Goal: Task Accomplishment & Management: Complete application form

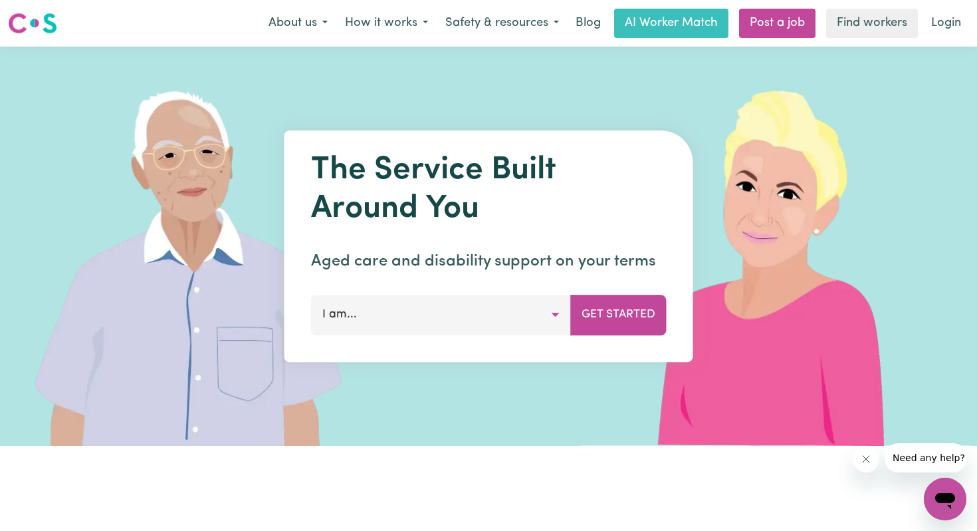
click at [502, 326] on button "I am..." at bounding box center [441, 315] width 260 height 40
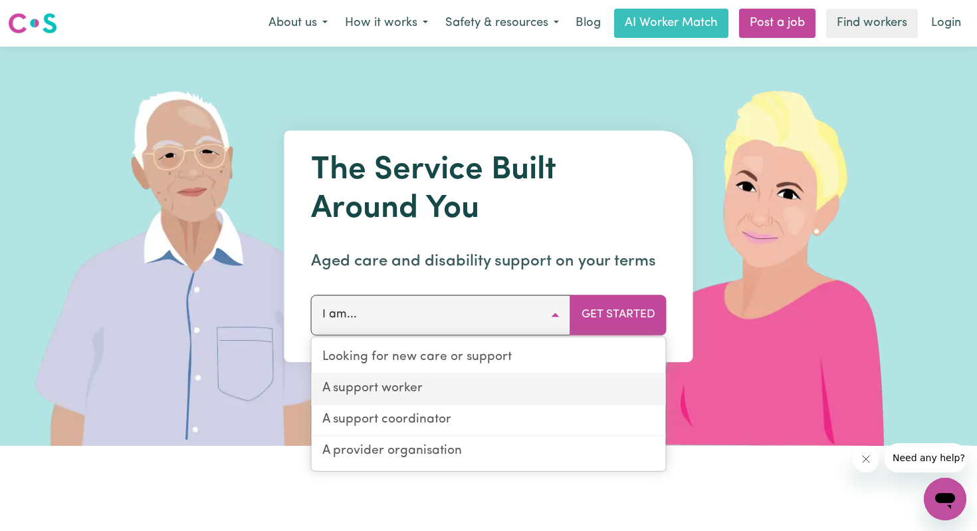
click at [494, 390] on link "A support worker" at bounding box center [489, 389] width 354 height 31
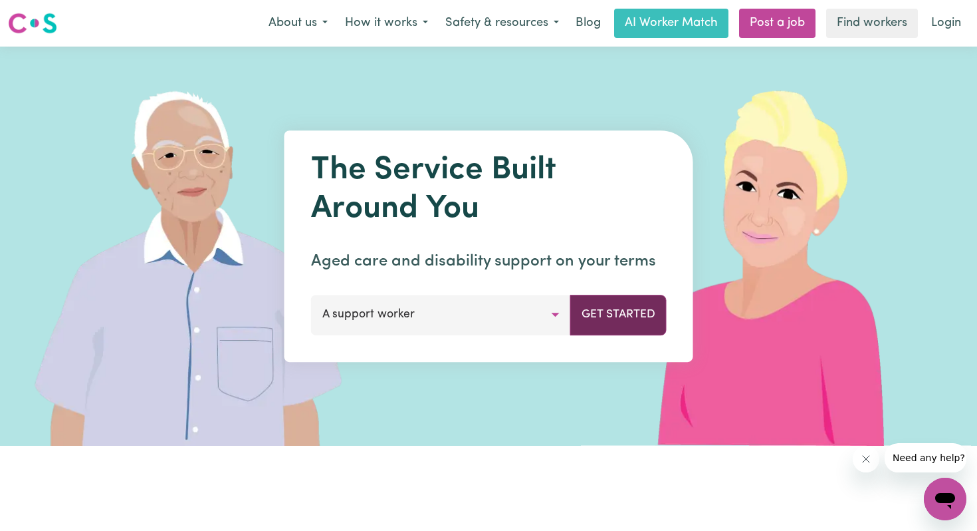
click at [625, 314] on button "Get Started" at bounding box center [618, 315] width 96 height 40
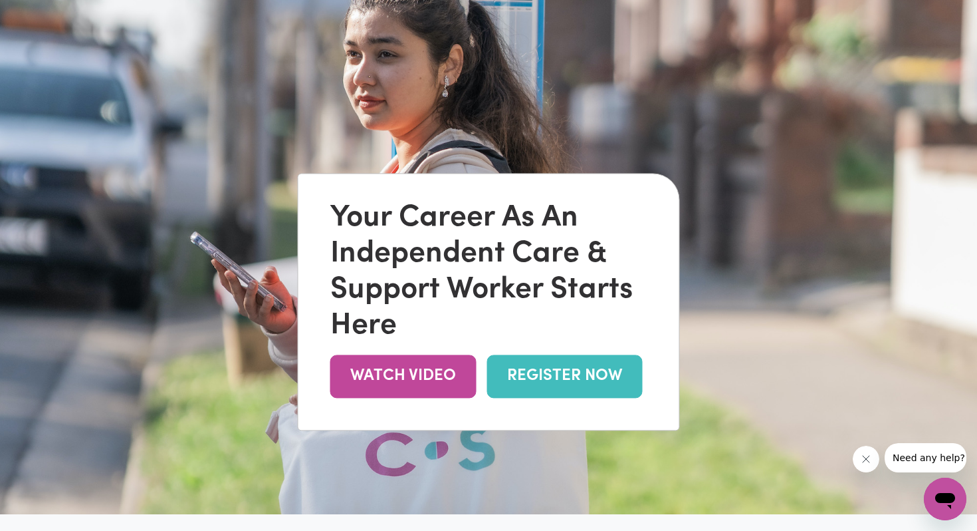
scroll to position [73, 0]
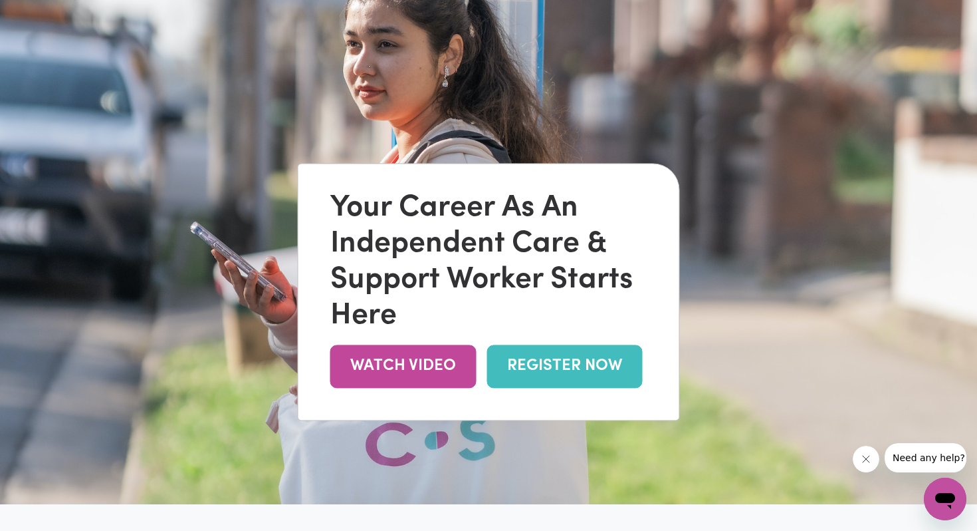
click at [524, 352] on link "REGISTER NOW" at bounding box center [565, 365] width 156 height 43
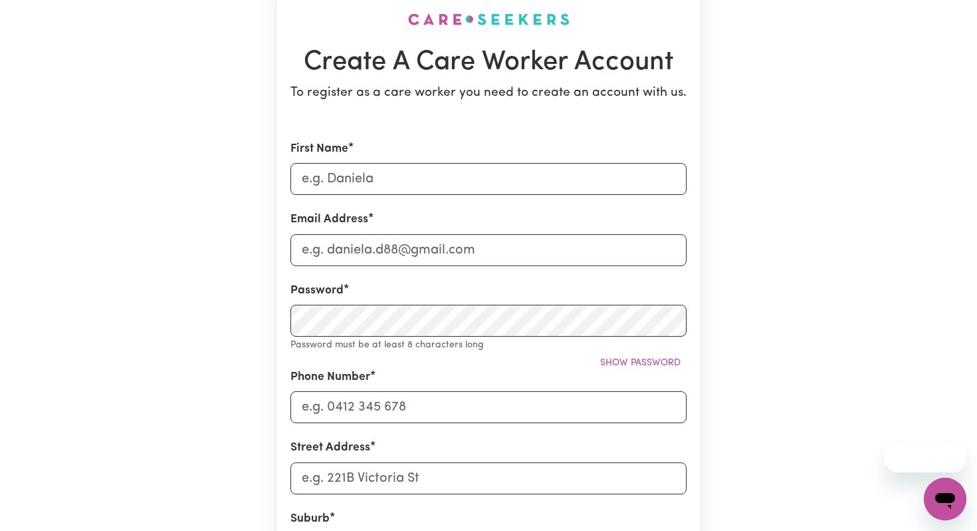
scroll to position [122, 0]
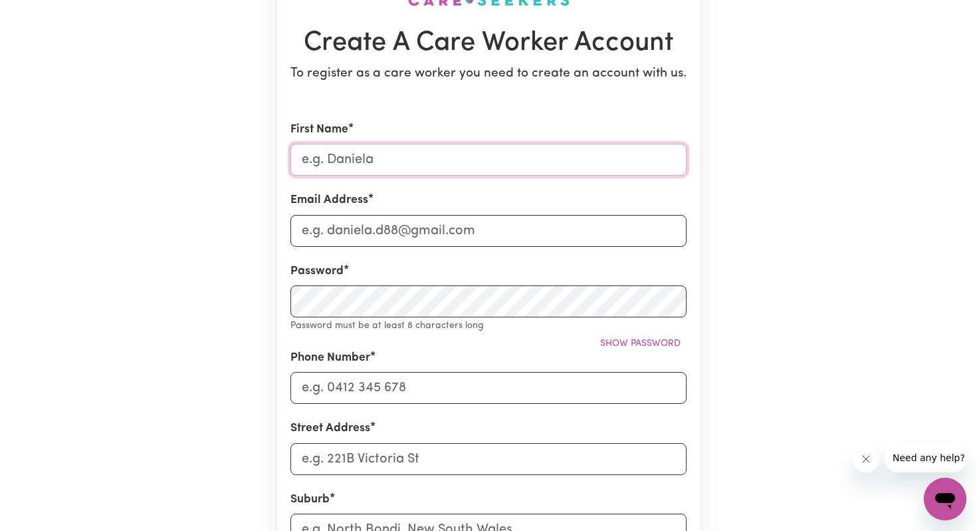
click at [457, 174] on input "First Name" at bounding box center [489, 160] width 396 height 32
type input "Amelie"
type input "[EMAIL_ADDRESS][DOMAIN_NAME]"
type input "0421154955"
type input "[STREET_ADDRESS][PERSON_NAME]"
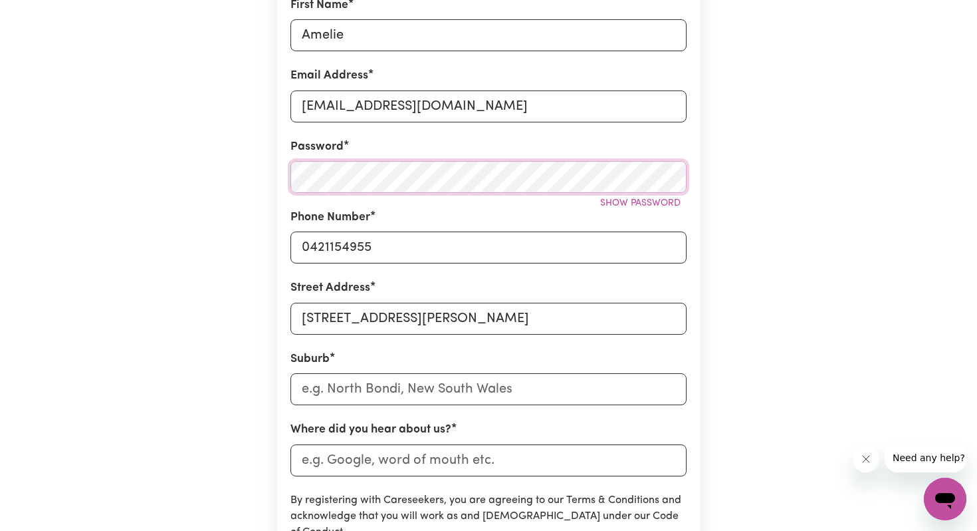
scroll to position [256, 0]
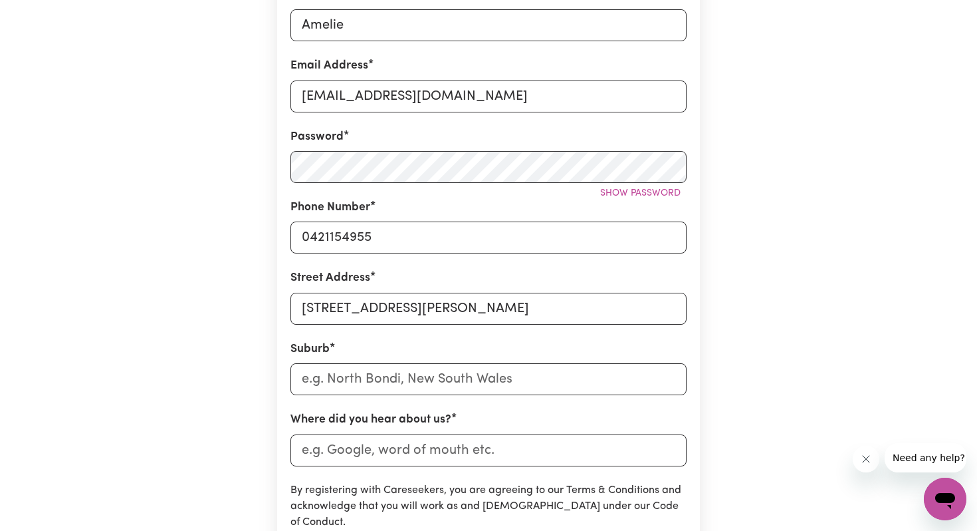
click at [416, 402] on form "First Name Amelie Email Address [EMAIL_ADDRESS][DOMAIN_NAME] Password Show pass…" at bounding box center [489, 331] width 396 height 689
click at [401, 376] on input "text" at bounding box center [489, 379] width 396 height 32
type input "Box"
type input "[GEOGRAPHIC_DATA], 2257"
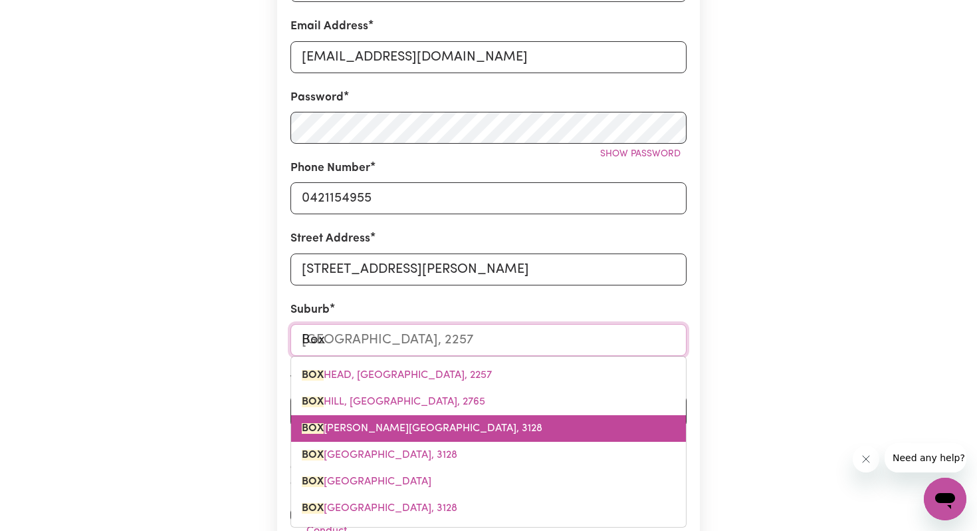
scroll to position [295, 0]
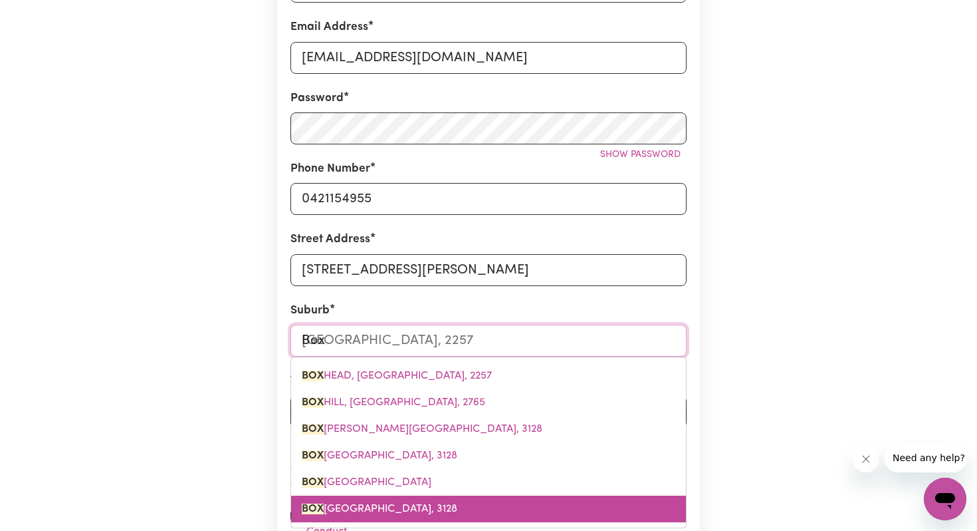
click at [407, 511] on span "[GEOGRAPHIC_DATA]" at bounding box center [380, 508] width 156 height 11
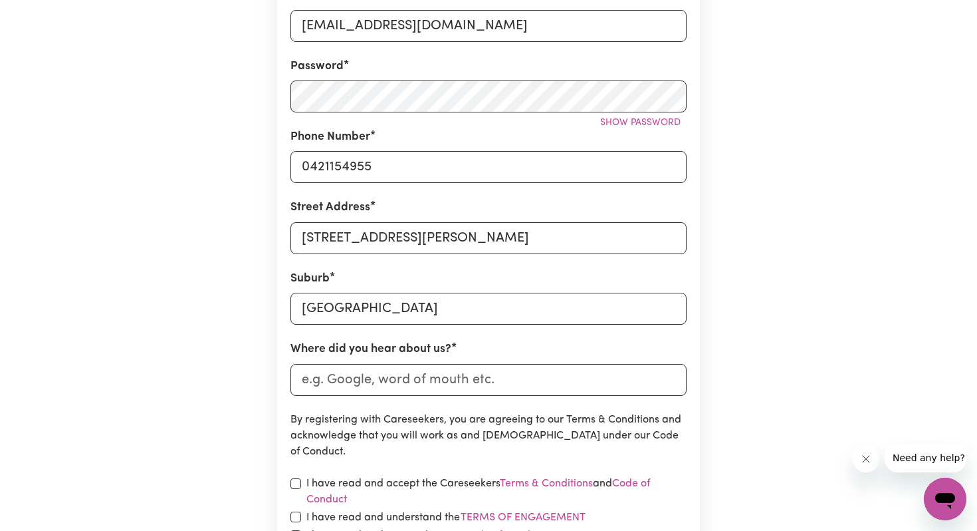
scroll to position [329, 0]
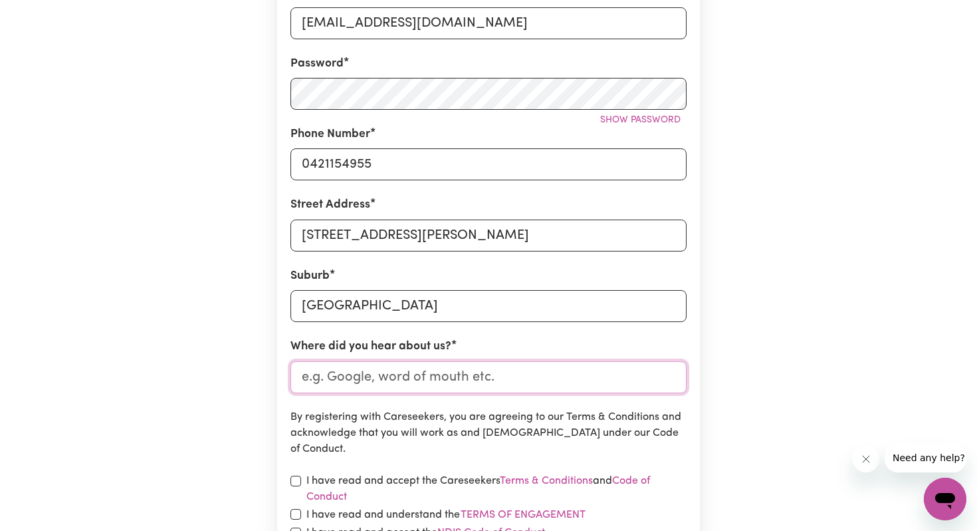
click at [404, 370] on input "Where did you hear about us?" at bounding box center [489, 377] width 396 height 32
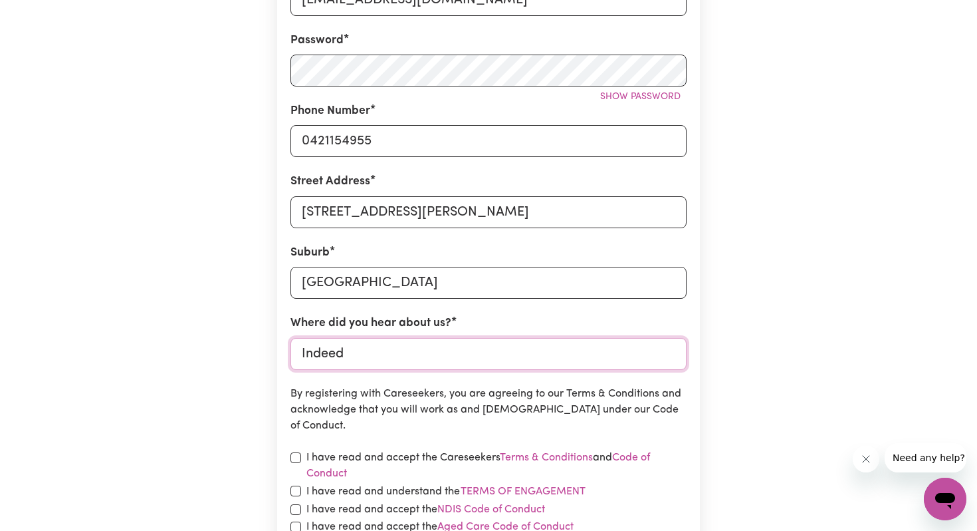
scroll to position [384, 0]
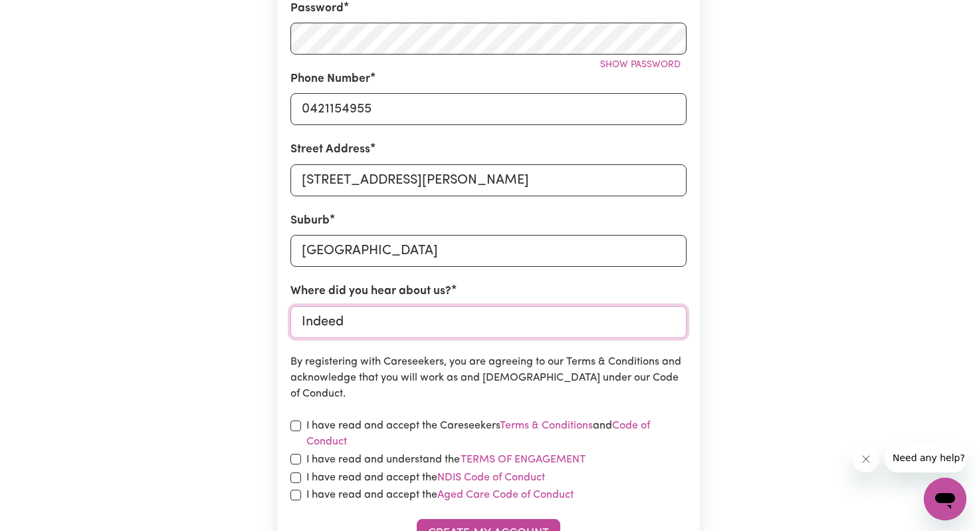
type input "Indeed"
click at [384, 425] on label "I have read and accept the Careseekers Terms & Conditions and Code of Conduct" at bounding box center [497, 434] width 380 height 32
click at [378, 457] on label "I have read and understand the Terms of Engagement" at bounding box center [447, 459] width 280 height 17
click at [460, 457] on button "Terms of Engagement" at bounding box center [523, 459] width 126 height 17
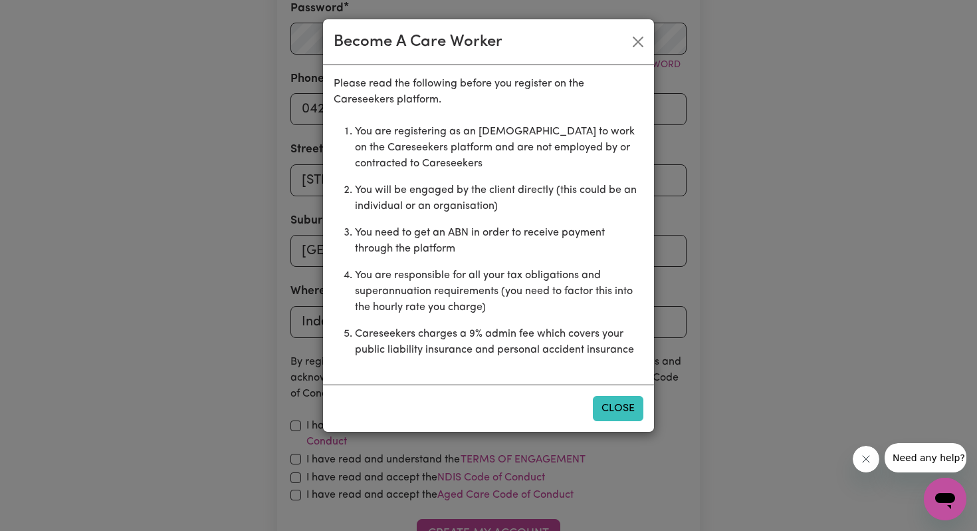
click at [607, 410] on button "Close" at bounding box center [618, 408] width 51 height 25
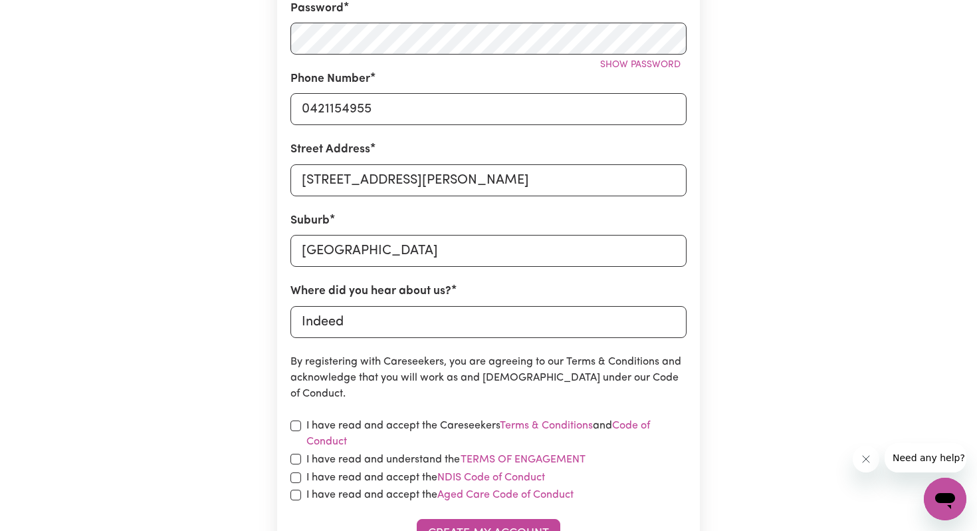
click at [289, 457] on section "Create A Care Worker Account To register as a care worker you need to create an…" at bounding box center [488, 140] width 423 height 870
click at [293, 457] on input "checkbox" at bounding box center [296, 458] width 11 height 11
checkbox input "true"
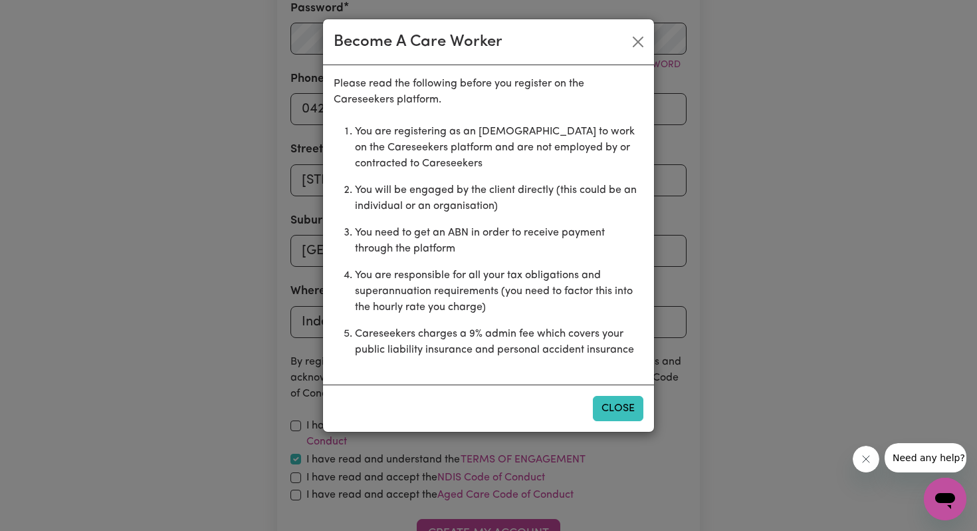
click at [635, 401] on button "Close" at bounding box center [618, 408] width 51 height 25
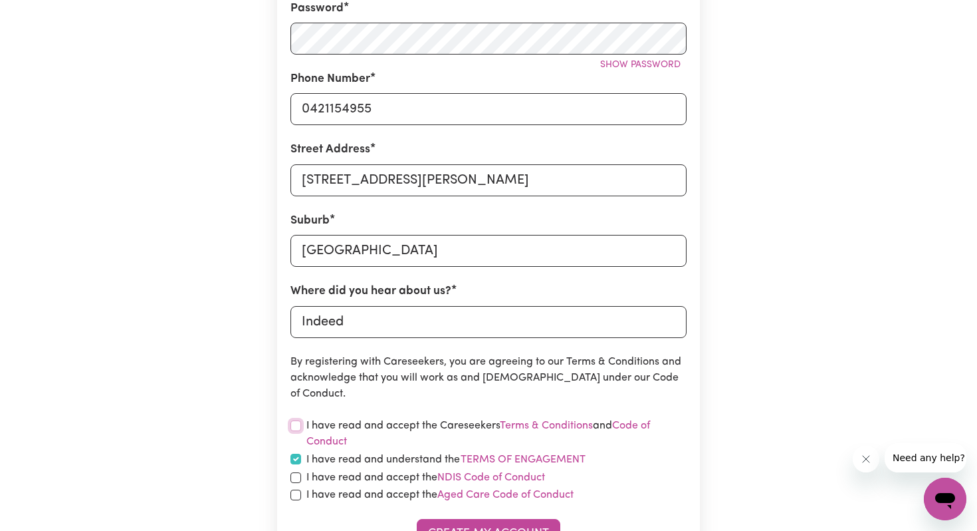
click at [297, 426] on input "checkbox" at bounding box center [296, 425] width 11 height 11
checkbox input "true"
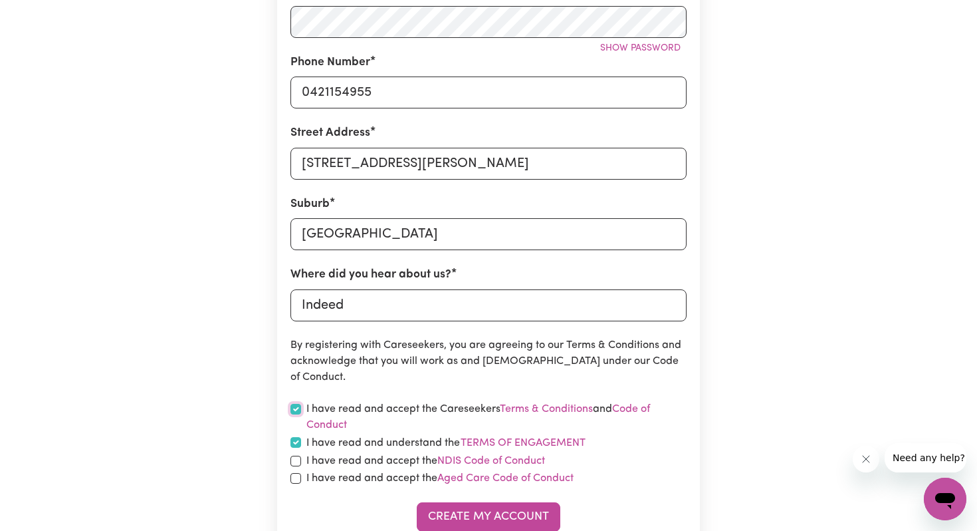
scroll to position [402, 0]
click at [295, 459] on input "checkbox" at bounding box center [296, 459] width 11 height 11
checkbox input "true"
click at [295, 475] on input "checkbox" at bounding box center [296, 476] width 11 height 11
checkbox input "true"
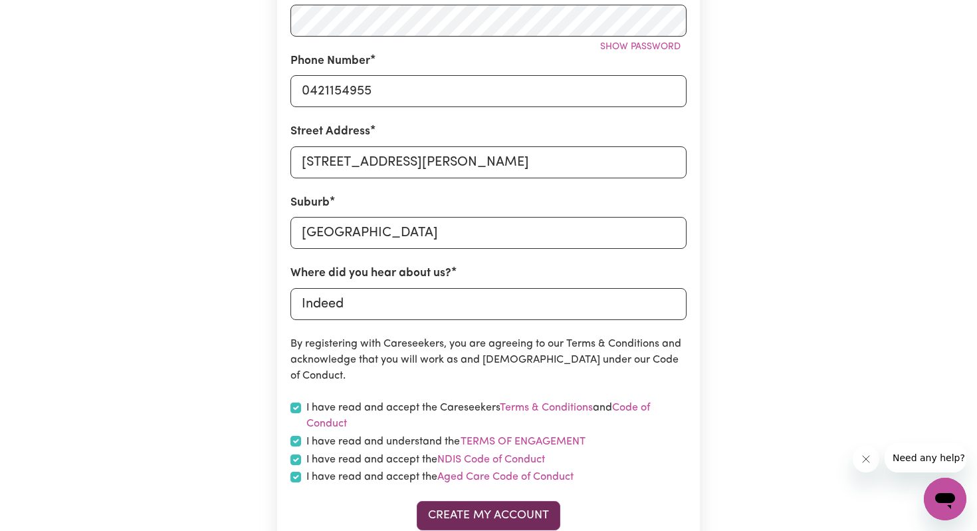
click at [447, 515] on button "Create My Account" at bounding box center [489, 515] width 144 height 29
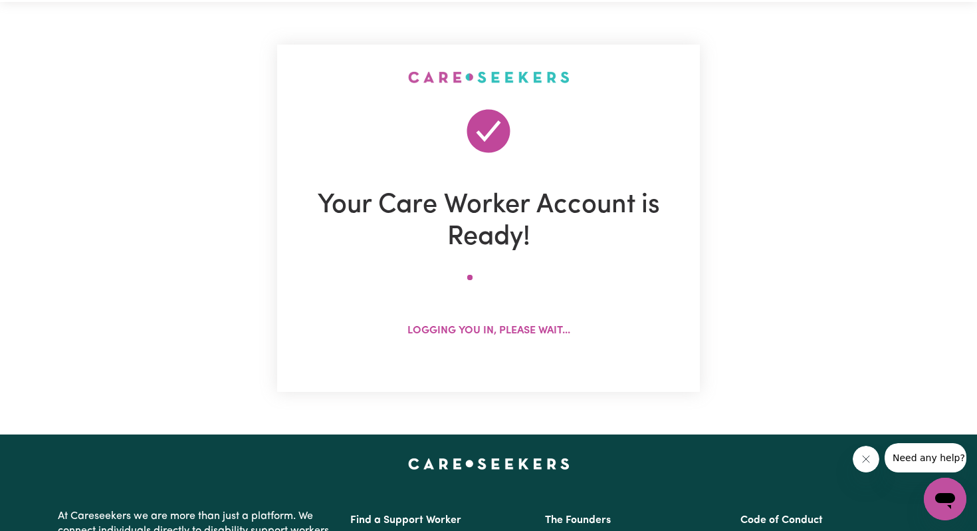
scroll to position [0, 0]
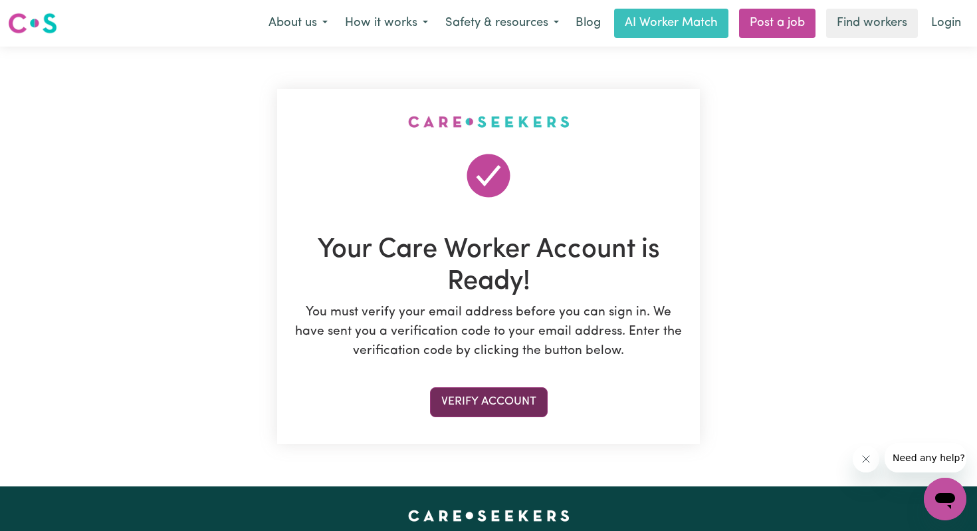
click at [493, 405] on button "Verify Account" at bounding box center [489, 401] width 118 height 29
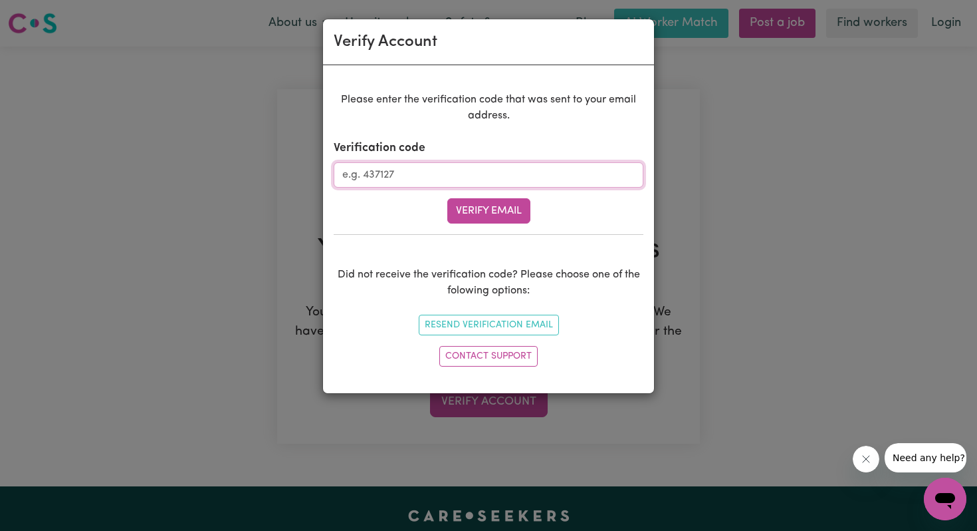
click at [438, 176] on input "Verification code" at bounding box center [489, 174] width 310 height 25
paste input "156127"
type input "156127"
click at [472, 221] on button "Verify Email" at bounding box center [488, 210] width 83 height 25
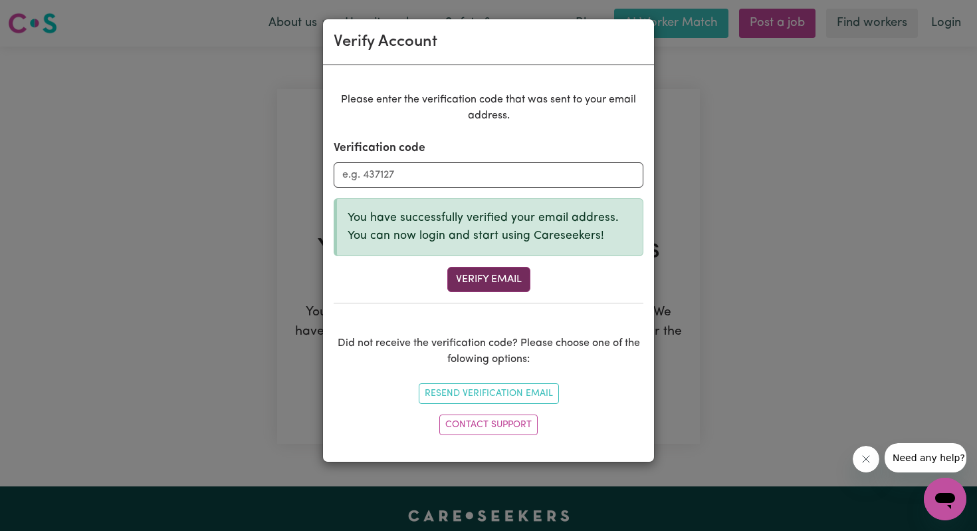
click at [468, 285] on button "Verify Email" at bounding box center [488, 279] width 83 height 25
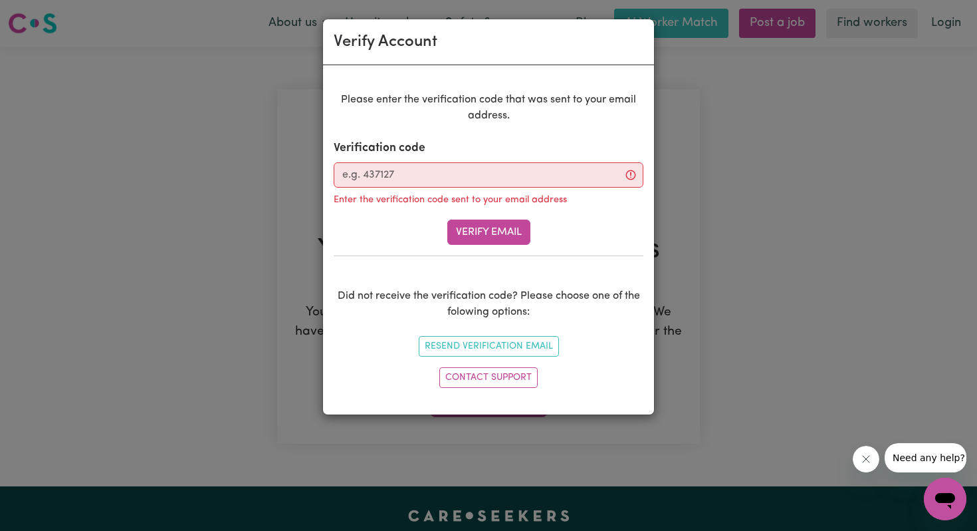
click at [474, 245] on div "Please enter the verification code that was sent to your email address. Verific…" at bounding box center [489, 242] width 310 height 301
click at [474, 239] on button "Verify Email" at bounding box center [488, 231] width 83 height 25
click at [647, 184] on div "Please enter the verification code that was sent to your email address. Verific…" at bounding box center [488, 239] width 331 height 349
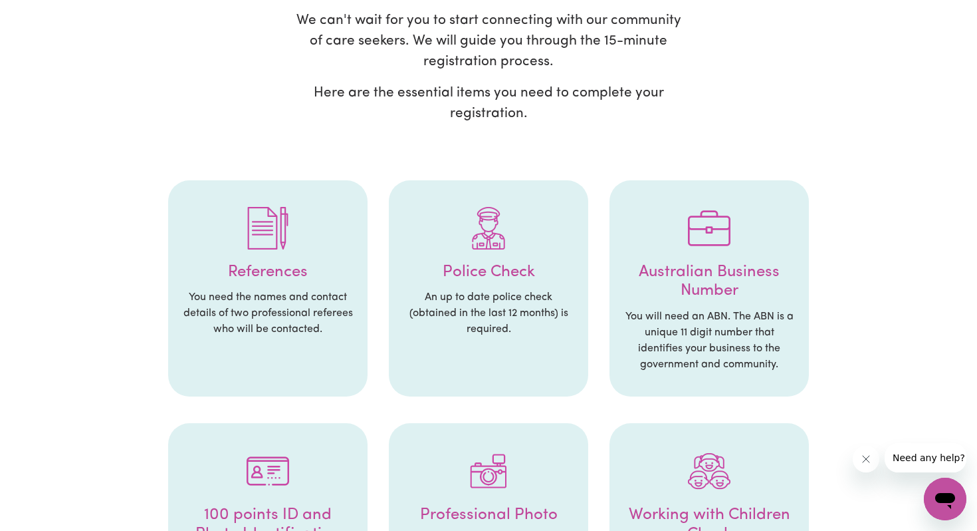
scroll to position [146, 0]
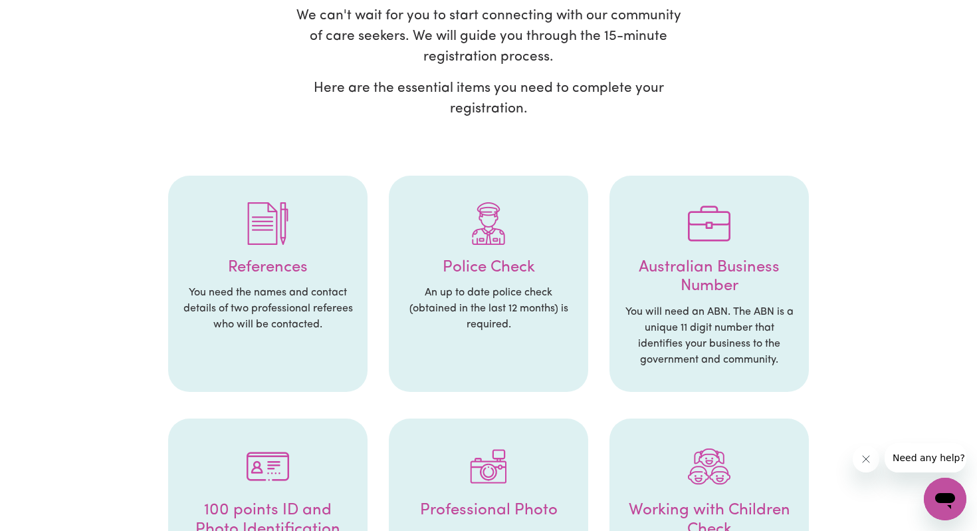
click at [297, 229] on div at bounding box center [268, 223] width 173 height 69
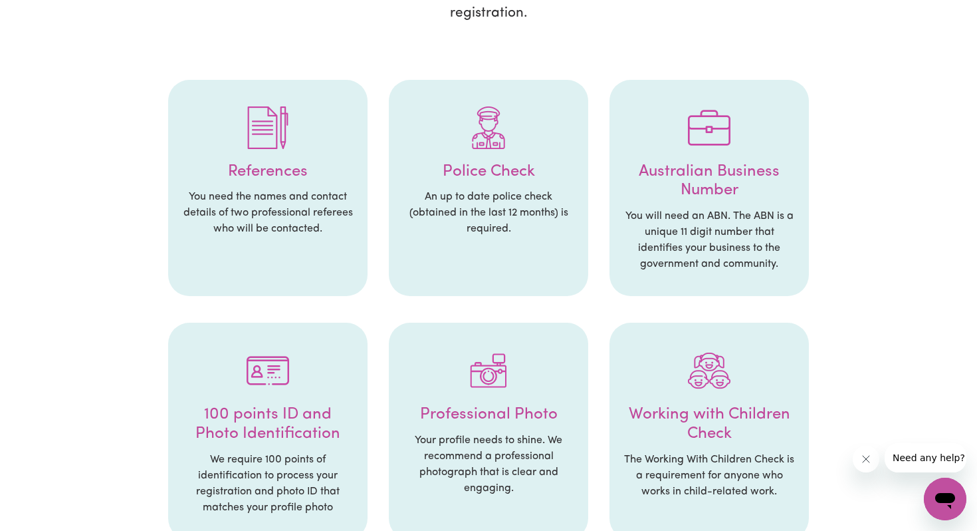
scroll to position [251, 0]
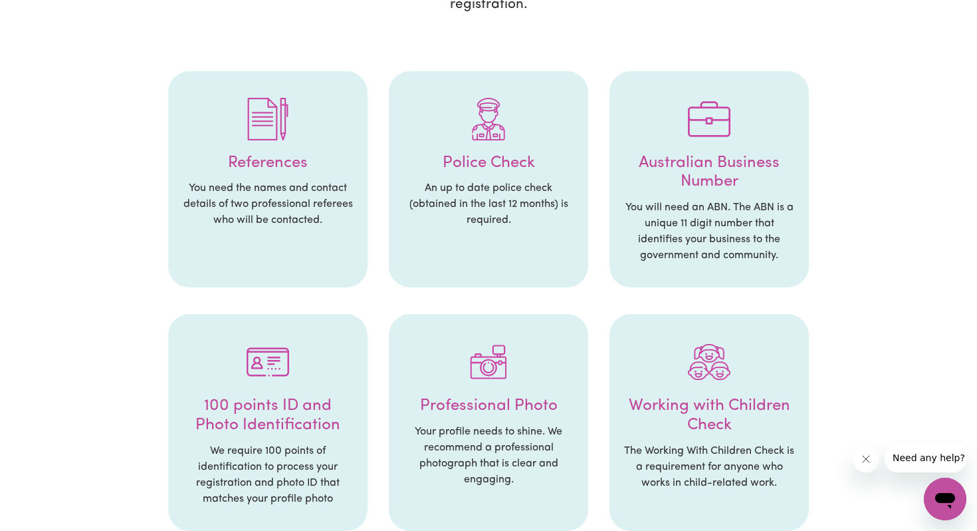
click at [256, 231] on li "References You need the names and contact details of two professional referees …" at bounding box center [267, 179] width 199 height 217
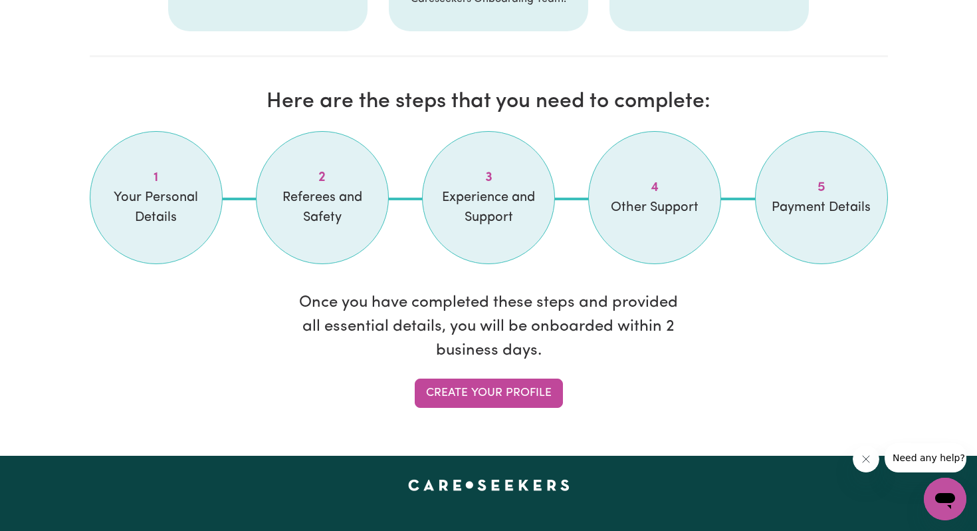
scroll to position [1072, 0]
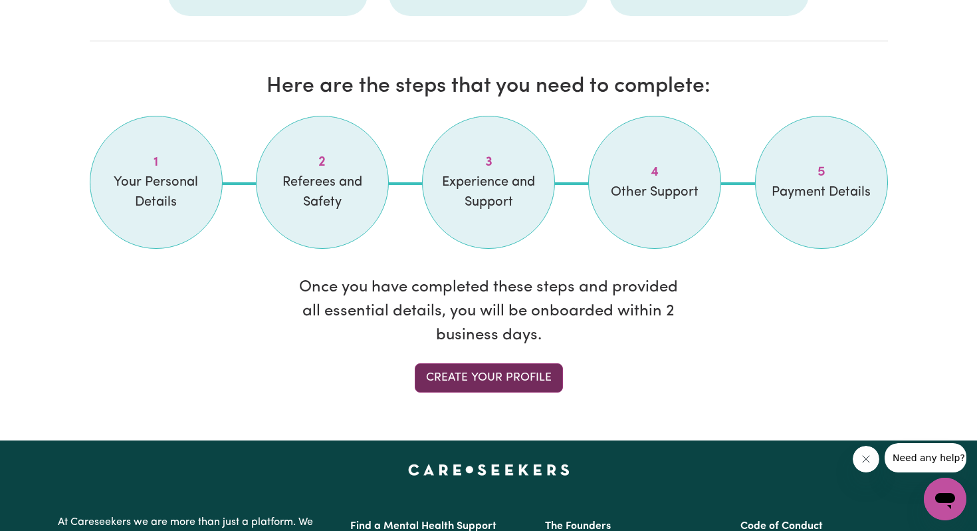
click at [487, 370] on link "Create your profile" at bounding box center [489, 377] width 148 height 29
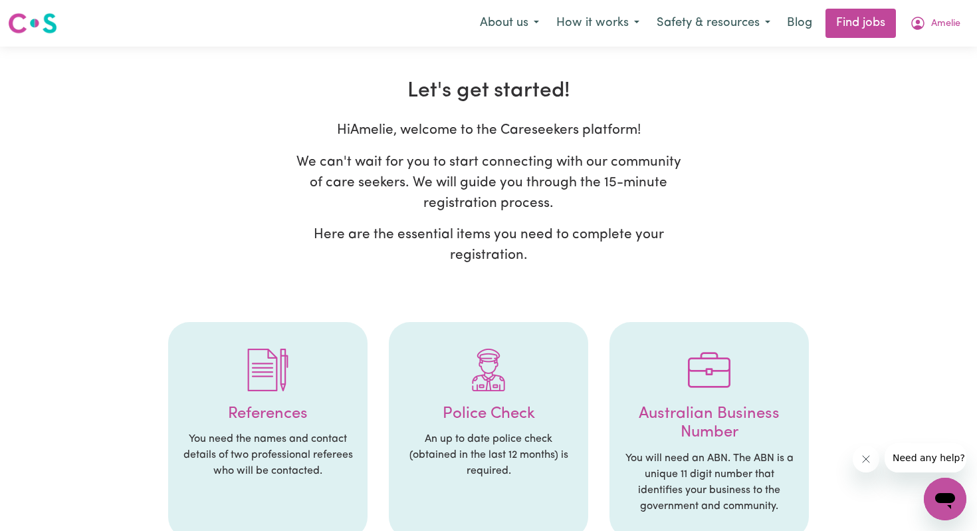
select select "Studying a healthcare related degree or qualification"
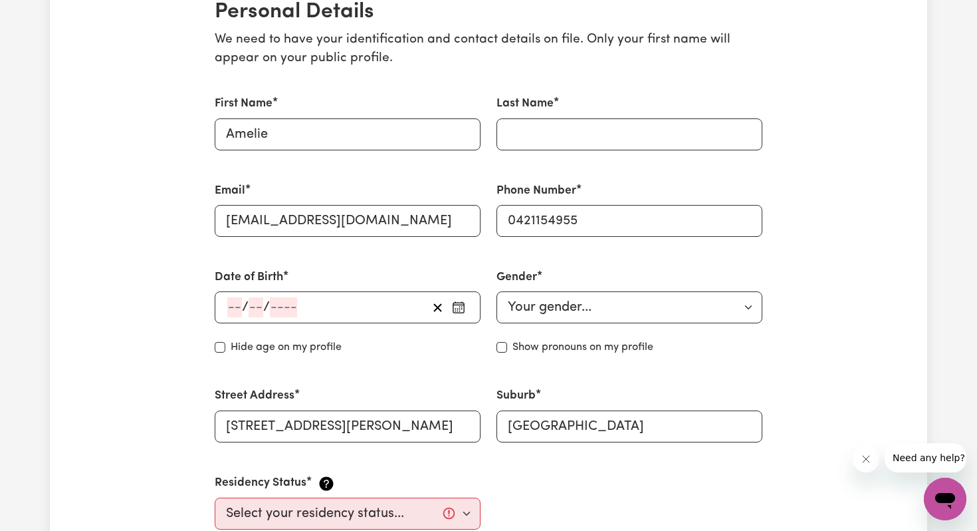
scroll to position [340, 0]
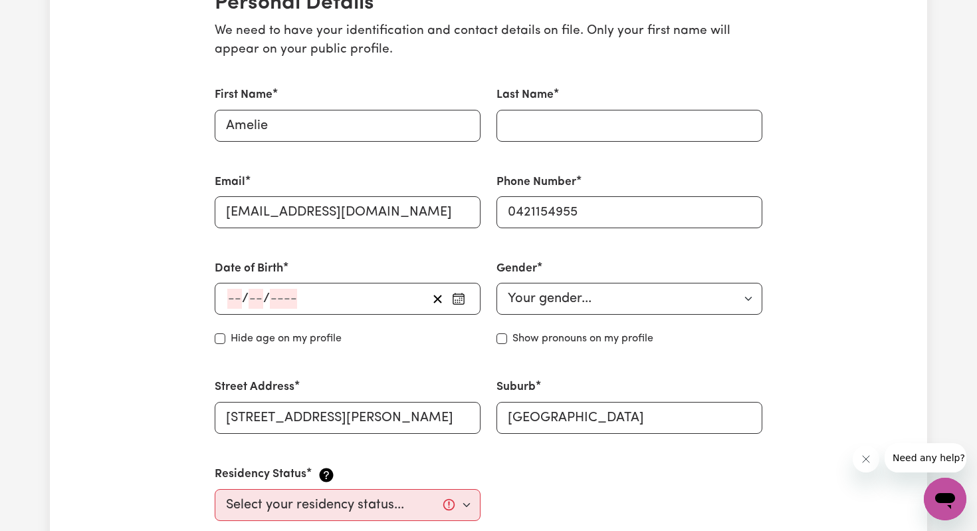
click at [354, 295] on div "/ /" at bounding box center [326, 299] width 201 height 20
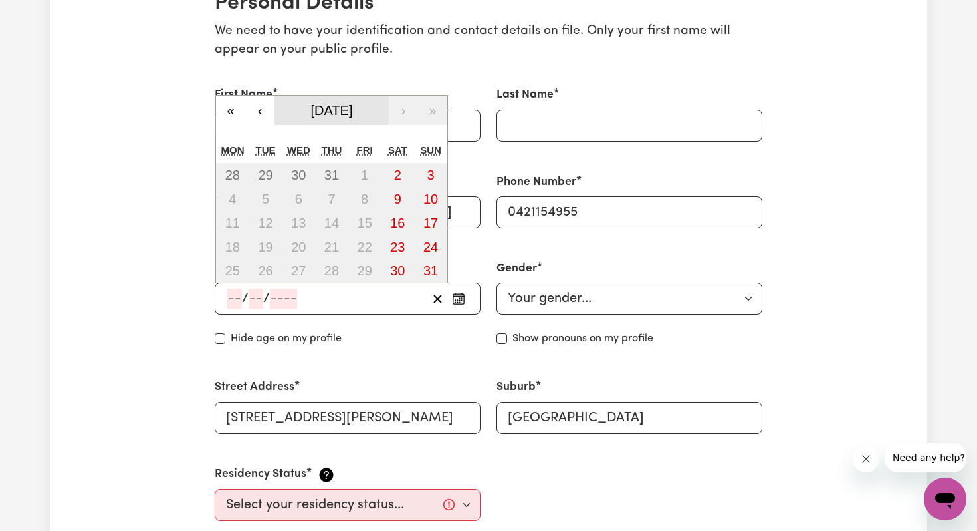
click at [374, 108] on button "[DATE]" at bounding box center [332, 110] width 114 height 29
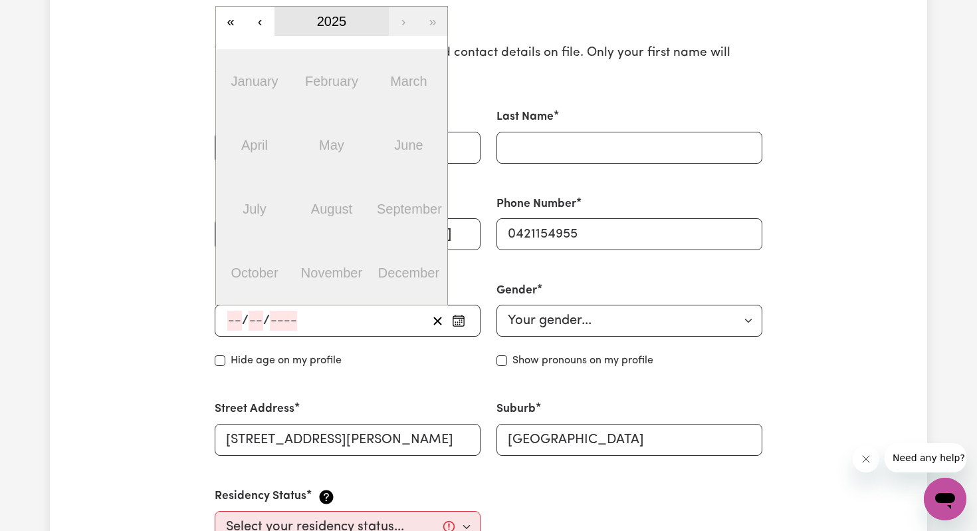
scroll to position [284, 0]
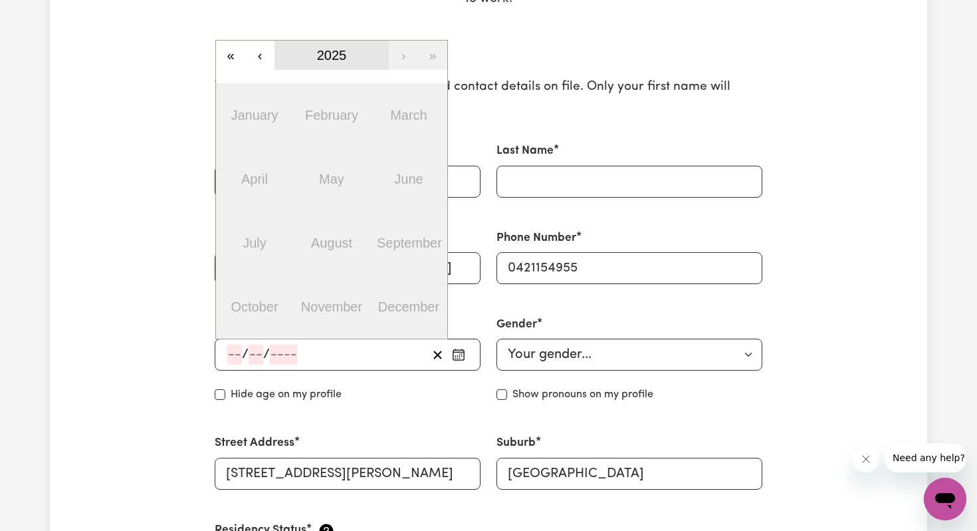
click at [344, 64] on button "2025" at bounding box center [332, 55] width 114 height 29
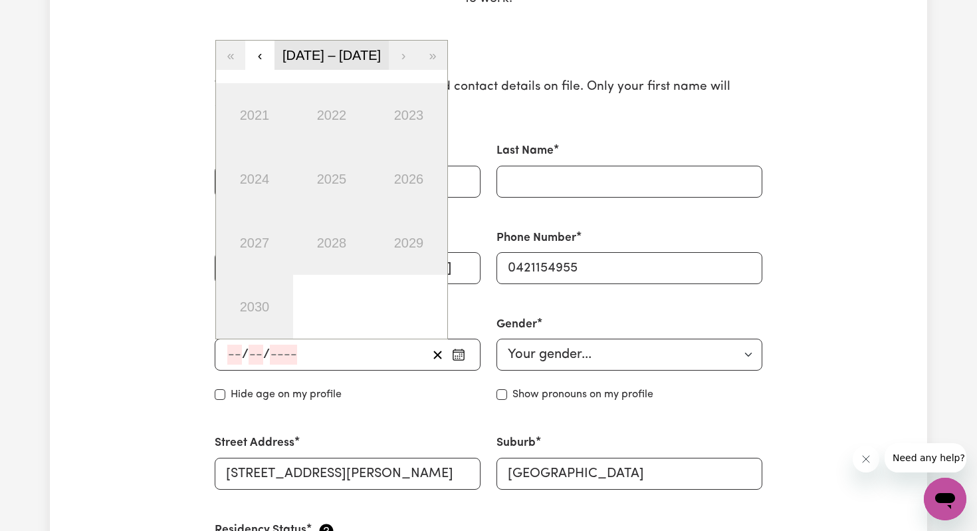
click at [306, 61] on span "[DATE] – [DATE]" at bounding box center [332, 55] width 98 height 15
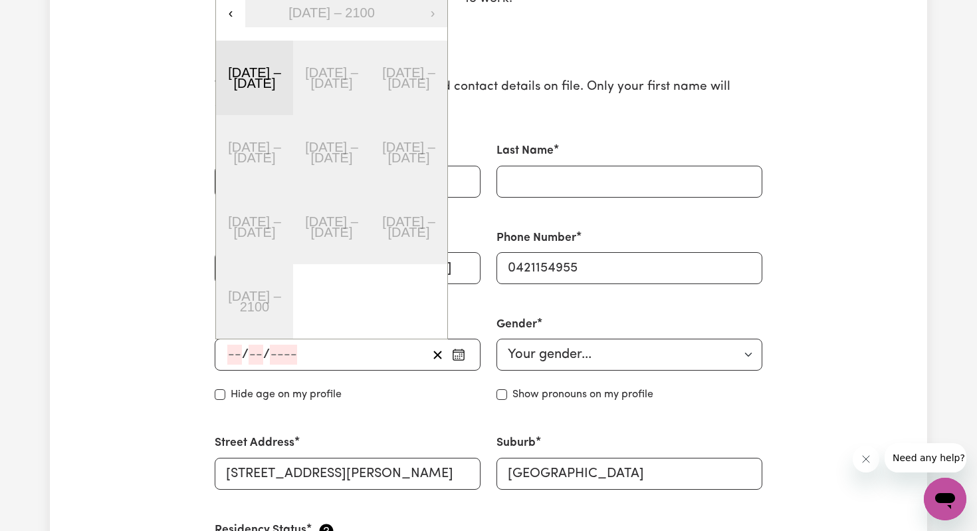
click at [243, 73] on button "[DATE] – [DATE]" at bounding box center [254, 78] width 77 height 74
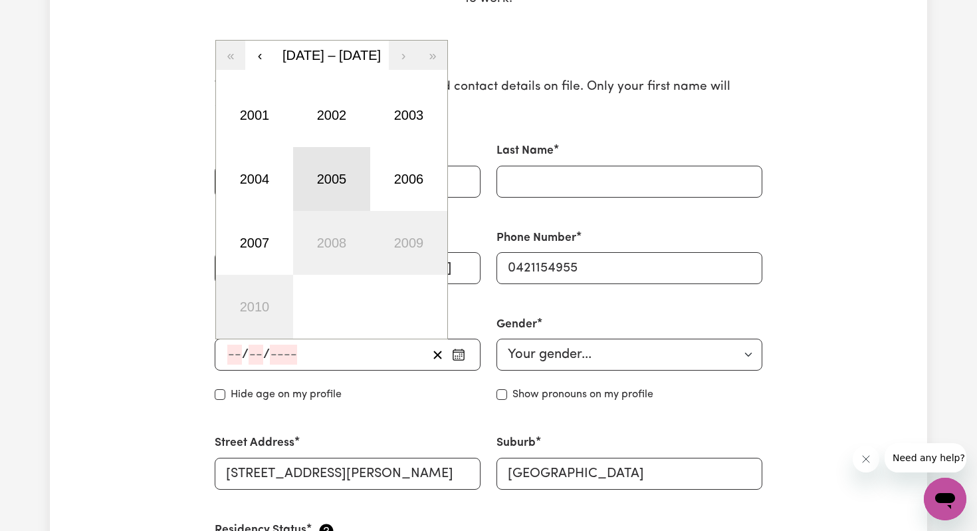
click at [350, 178] on button "2005" at bounding box center [331, 179] width 77 height 64
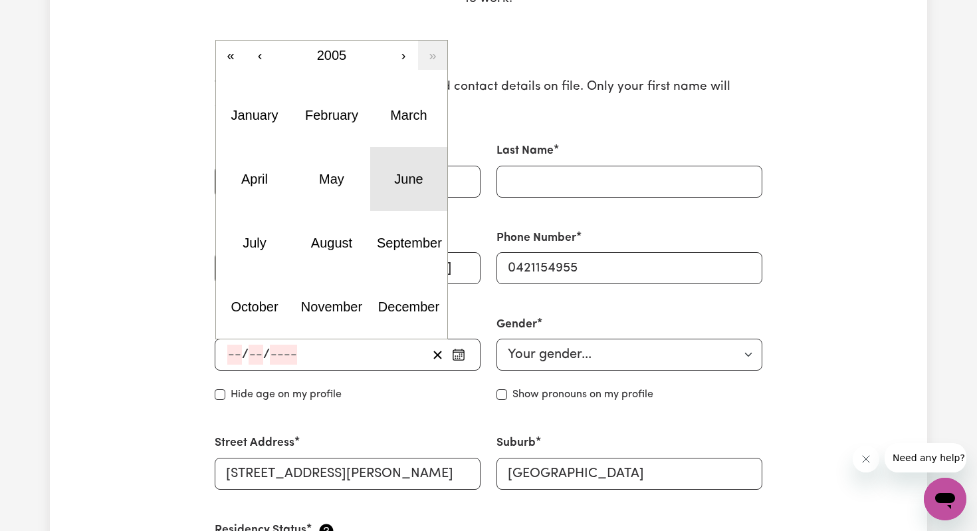
click at [385, 185] on button "June" at bounding box center [408, 179] width 77 height 64
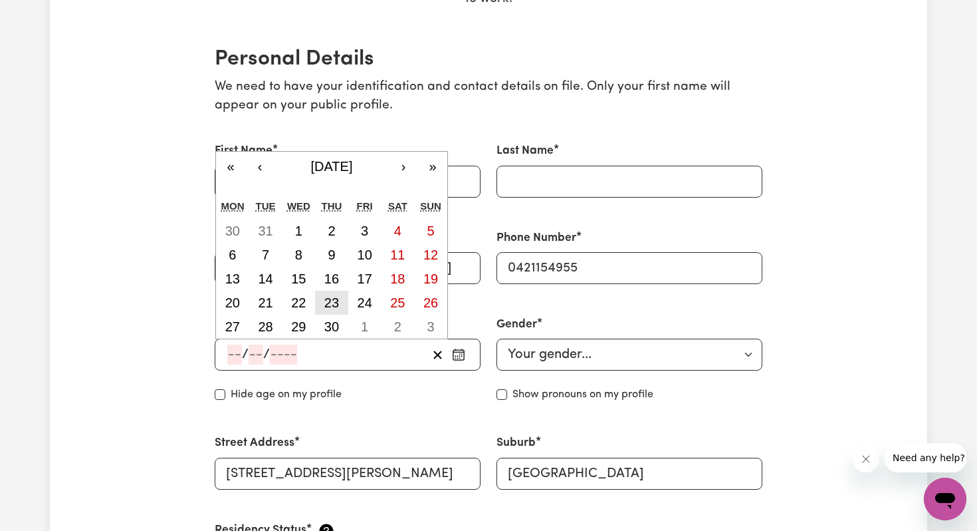
click at [324, 302] on abbr "23" at bounding box center [331, 302] width 15 height 15
type input "[DATE]"
type input "23"
type input "6"
type input "2005"
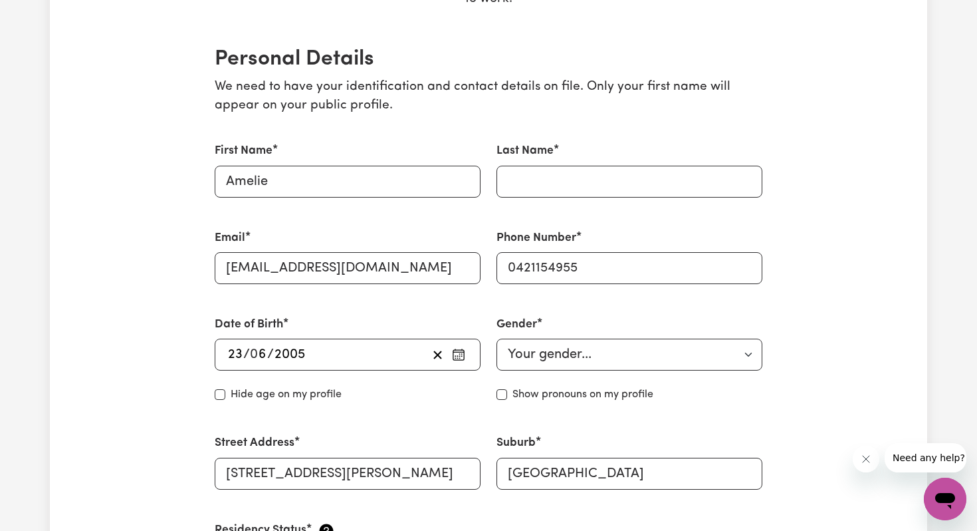
scroll to position [312, 0]
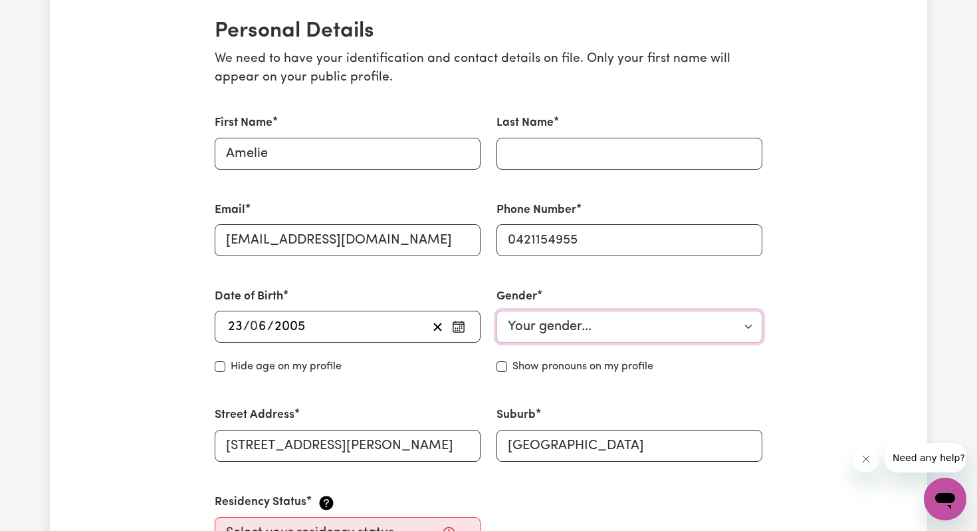
click at [549, 318] on select "Your gender... [DEMOGRAPHIC_DATA] [DEMOGRAPHIC_DATA] [DEMOGRAPHIC_DATA] Other P…" at bounding box center [630, 327] width 266 height 32
select select "[DEMOGRAPHIC_DATA]"
click at [531, 365] on label "Show pronouns on my profile" at bounding box center [583, 366] width 141 height 16
click at [507, 365] on input "Show pronouns on my profile" at bounding box center [502, 366] width 11 height 11
checkbox input "true"
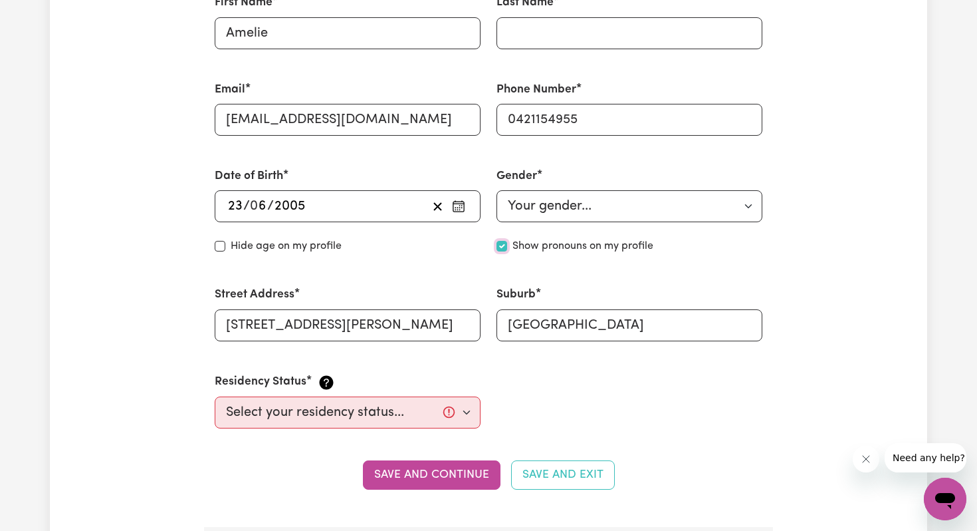
scroll to position [437, 0]
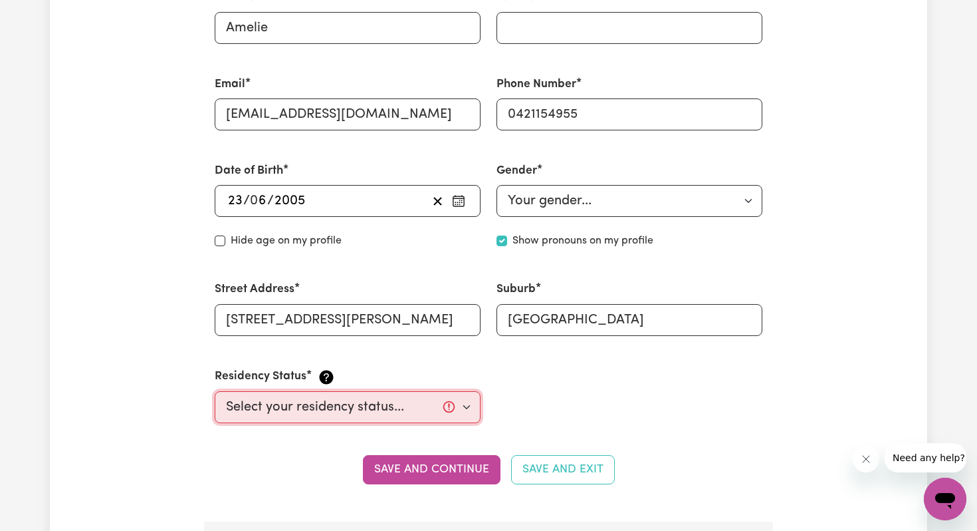
click at [405, 420] on select "Select your residency status... [DEMOGRAPHIC_DATA] citizen Australian PR [DEMOG…" at bounding box center [348, 407] width 266 height 32
select select "[DEMOGRAPHIC_DATA] Citizen"
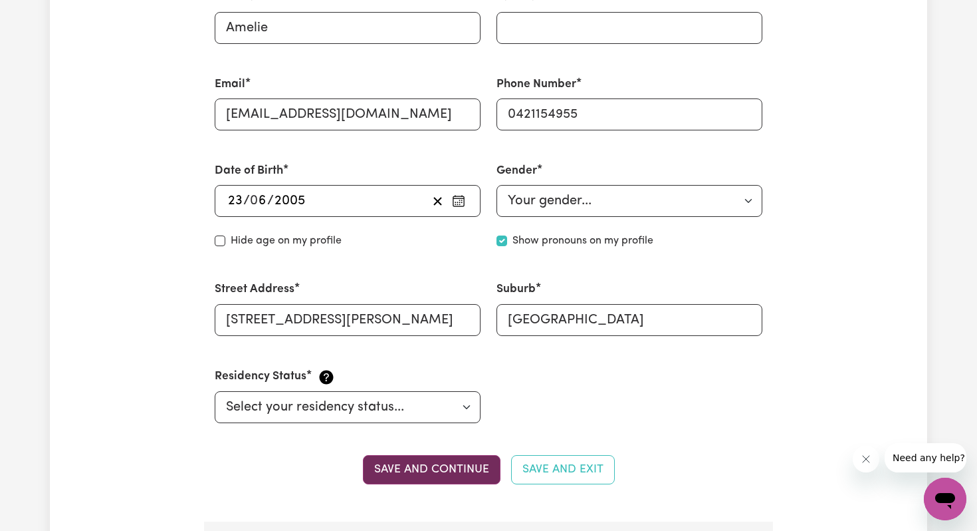
click at [453, 475] on button "Save and continue" at bounding box center [432, 469] width 138 height 29
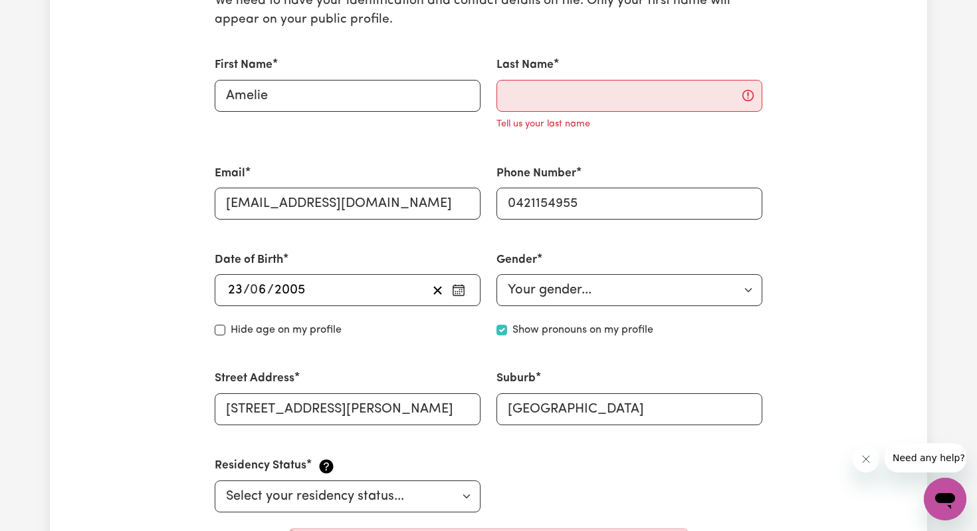
scroll to position [364, 0]
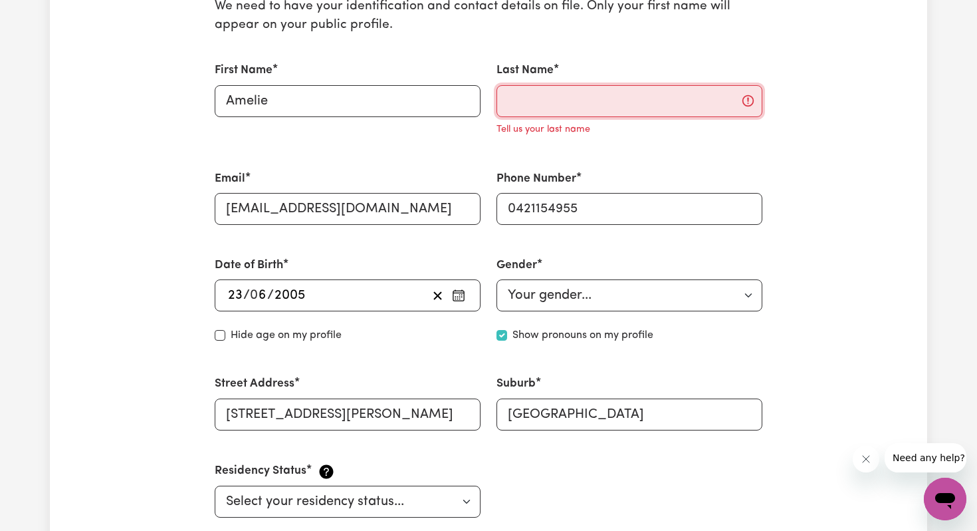
click at [591, 95] on input "Last Name" at bounding box center [630, 101] width 266 height 32
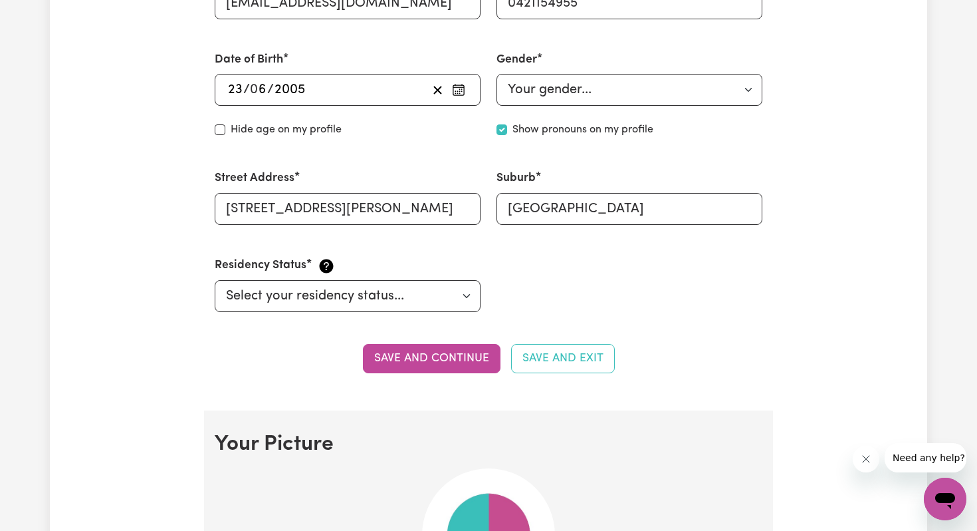
scroll to position [564, 0]
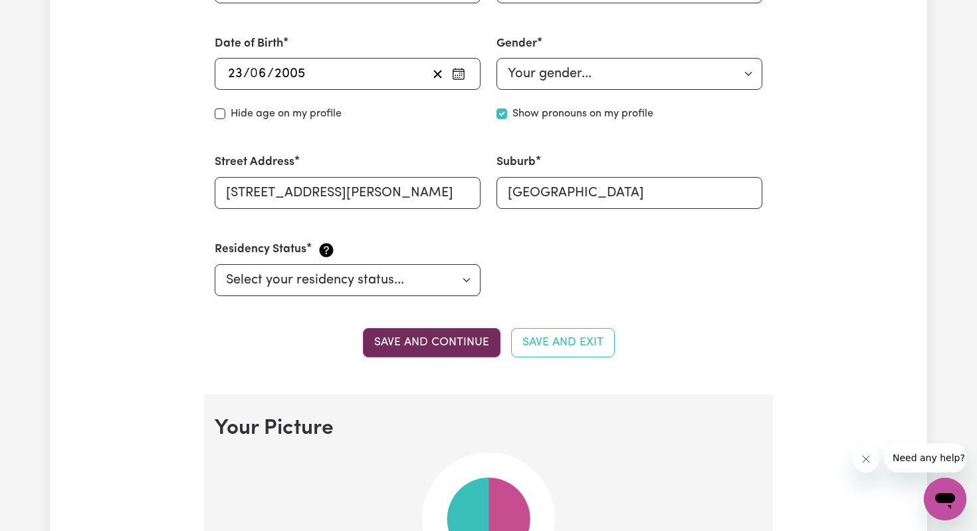
type input "[DEMOGRAPHIC_DATA]"
click at [454, 356] on button "Save and continue" at bounding box center [432, 342] width 138 height 29
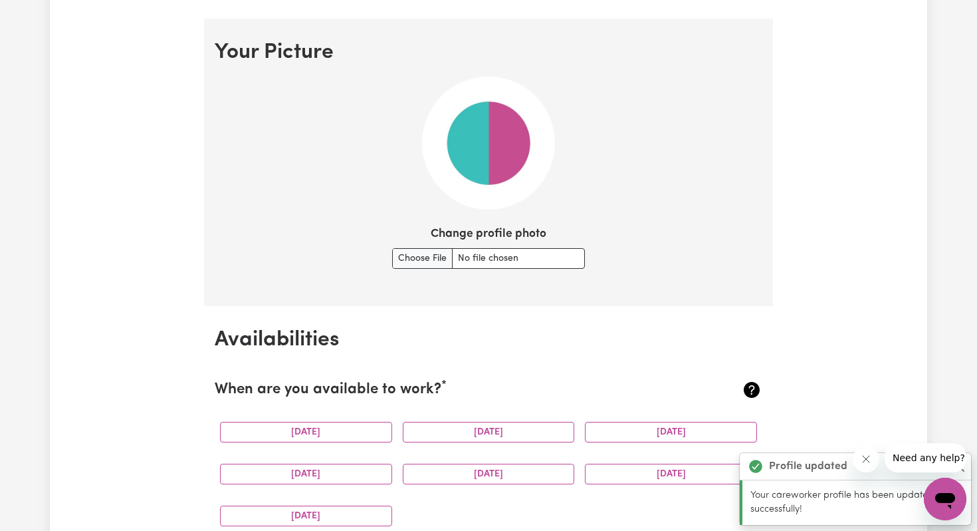
scroll to position [959, 0]
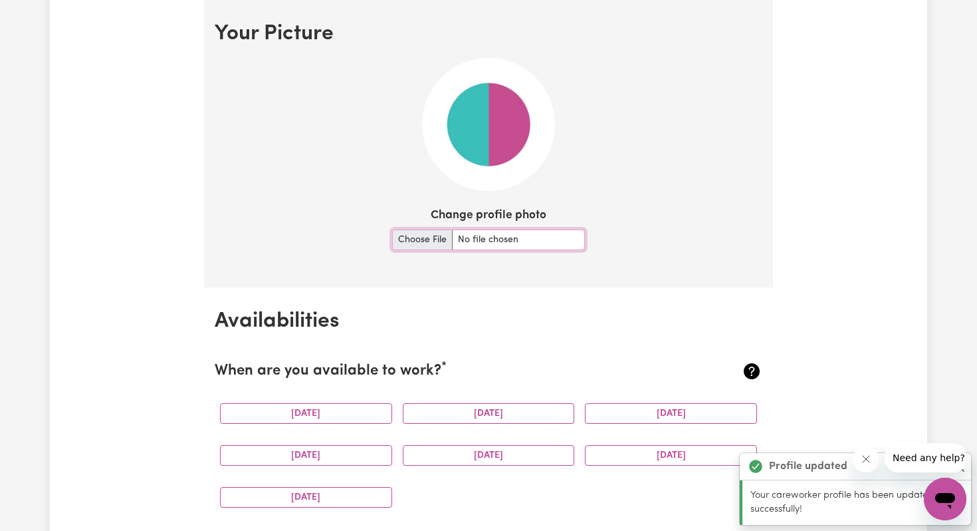
click at [454, 243] on input "Change profile photo" at bounding box center [488, 239] width 193 height 21
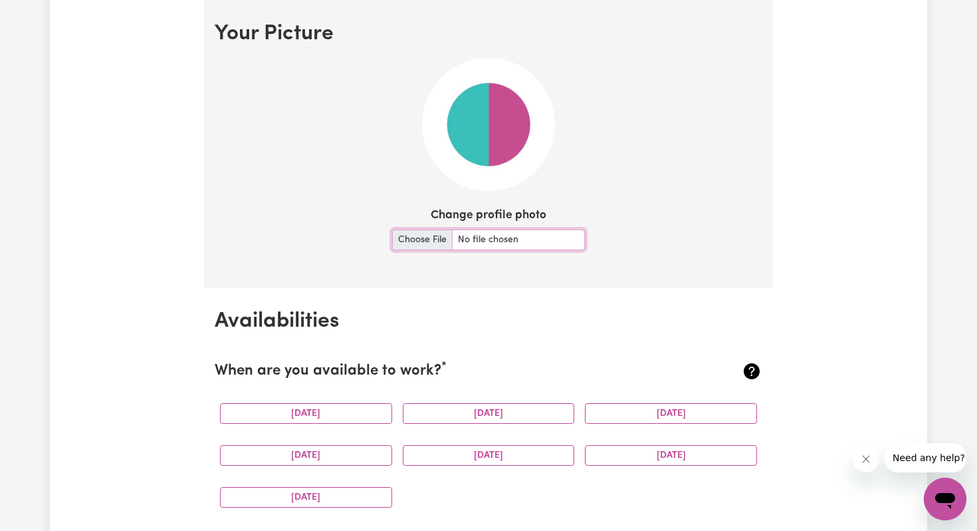
click at [442, 237] on input "Change profile photo" at bounding box center [488, 239] width 193 height 21
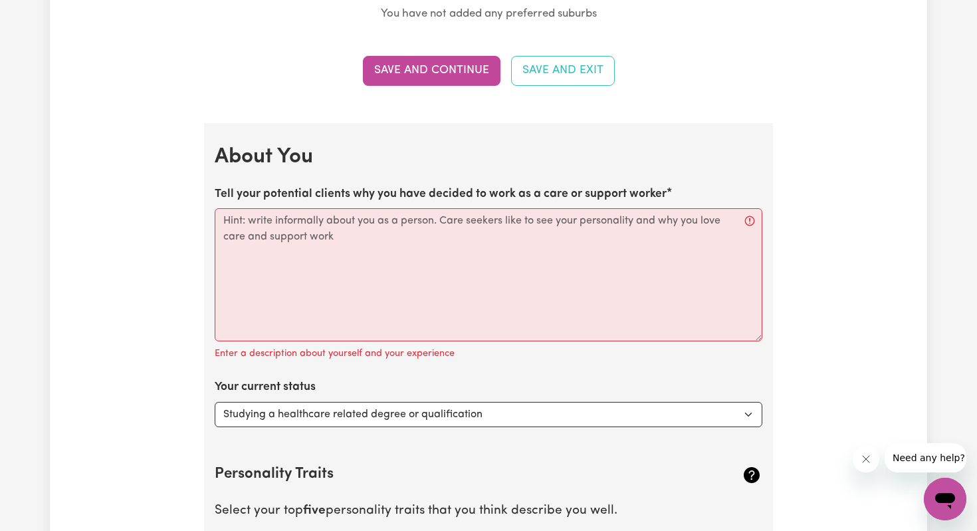
scroll to position [1684, 0]
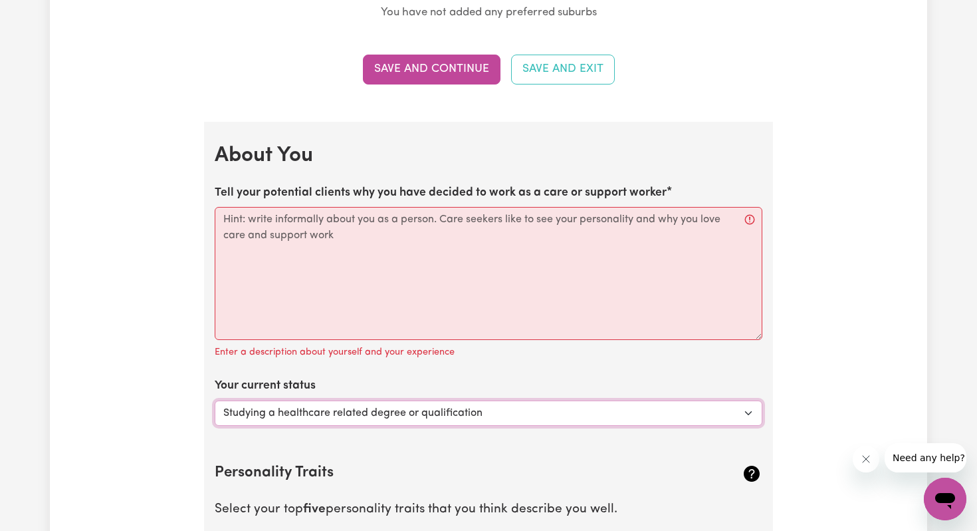
click at [660, 422] on select "Select... Studying a healthcare related degree or qualification Studying a non-…" at bounding box center [489, 412] width 548 height 25
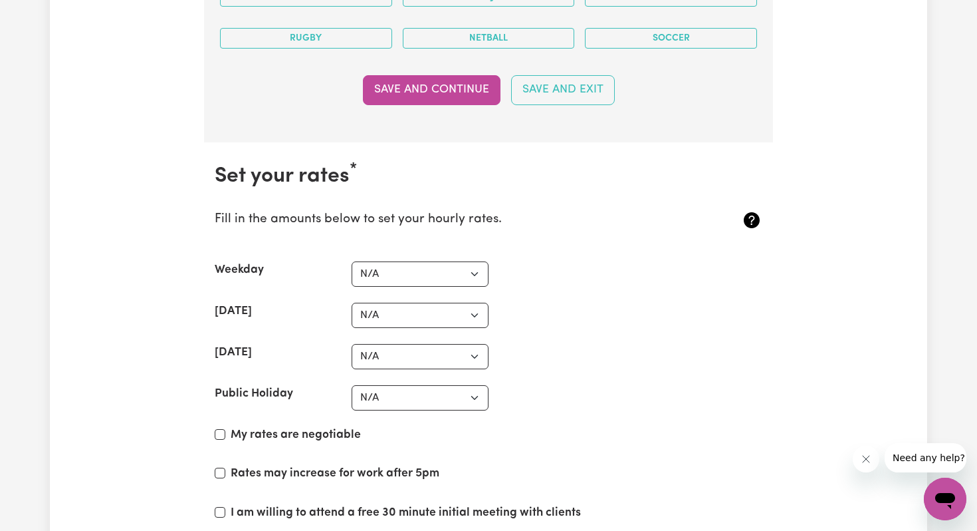
scroll to position [2944, 0]
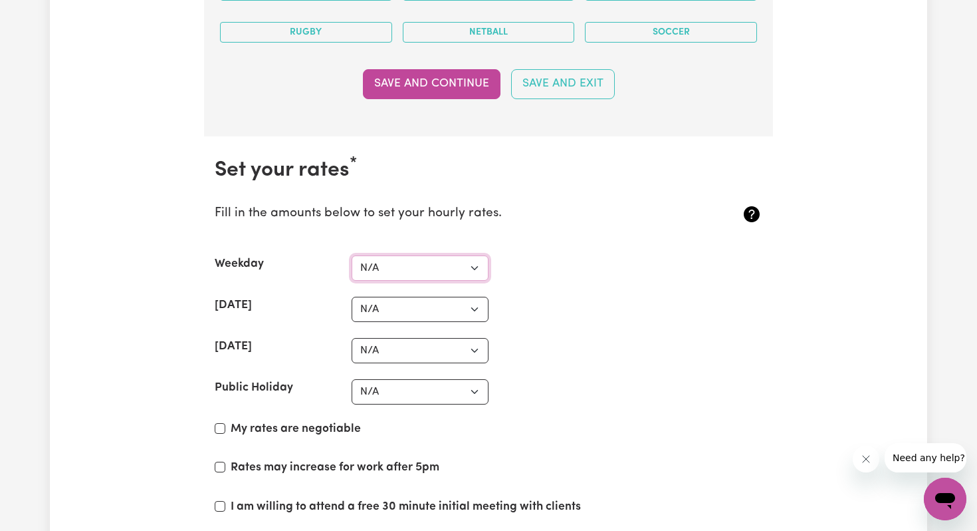
click at [418, 266] on select "N/A $37 $38 $39 $40 $41 $42 $43 $44 $45 $46 $47 $48 $49 $50 $51 $52 $53 $54 $55…" at bounding box center [420, 267] width 137 height 25
select select "40"
click at [406, 297] on select "N/A $37 $38 $39 $40 $41 $42 $43 $44 $45 $46 $47 $48 $49 $50 $51 $52 $53 $54 $55…" at bounding box center [420, 309] width 137 height 25
select select "44"
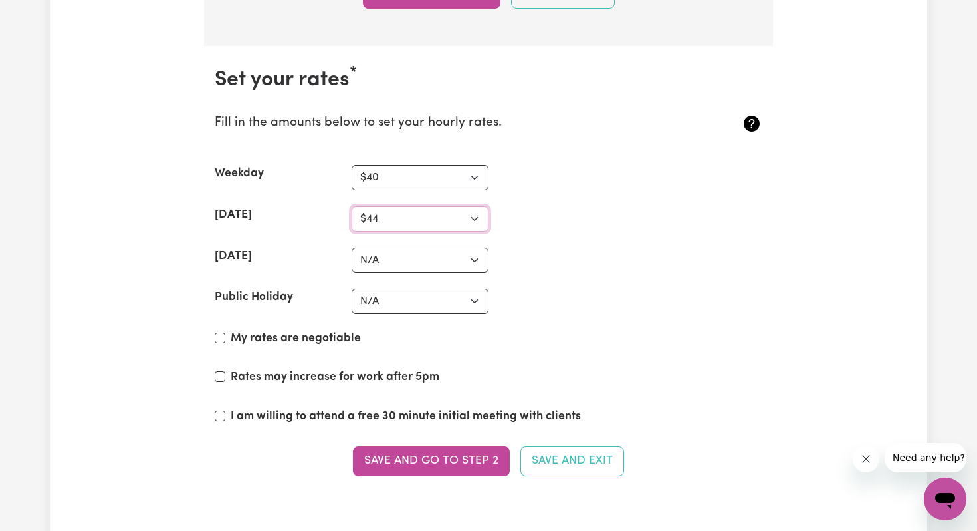
scroll to position [3053, 0]
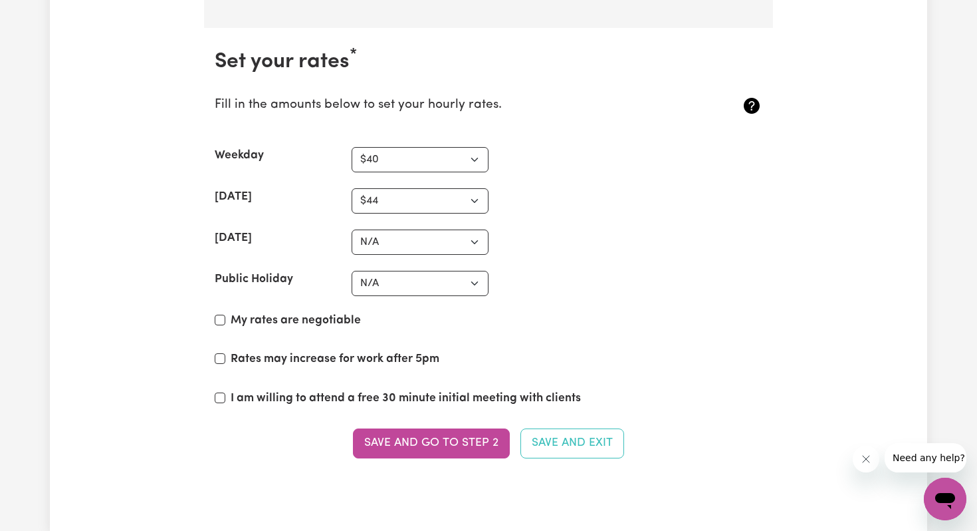
click at [393, 399] on label "I am willing to attend a free 30 minute initial meeting with clients" at bounding box center [406, 398] width 350 height 17
click at [225, 399] on input "I am willing to attend a free 30 minute initial meeting with clients" at bounding box center [220, 397] width 11 height 11
checkbox input "true"
click at [337, 314] on label "My rates are negotiable" at bounding box center [296, 320] width 130 height 17
click at [225, 314] on input "My rates are negotiable" at bounding box center [220, 319] width 11 height 11
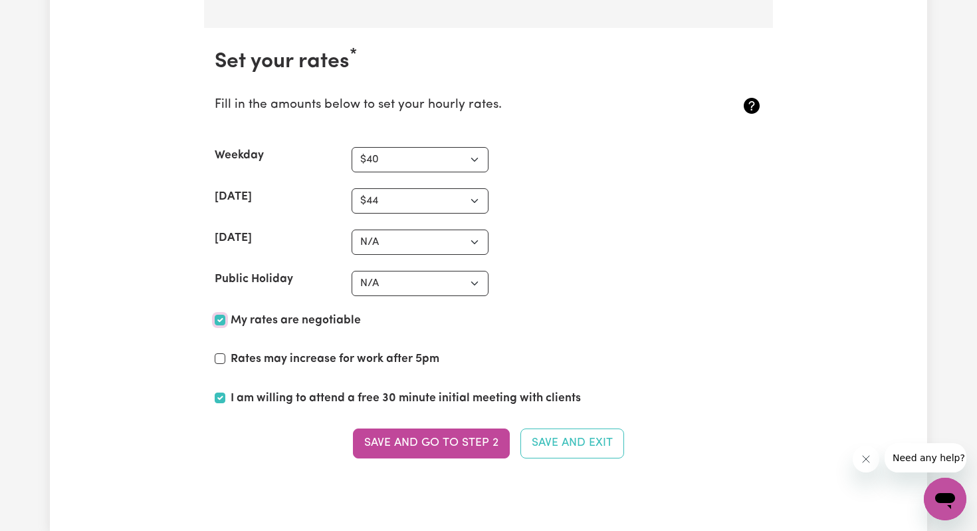
checkbox input "true"
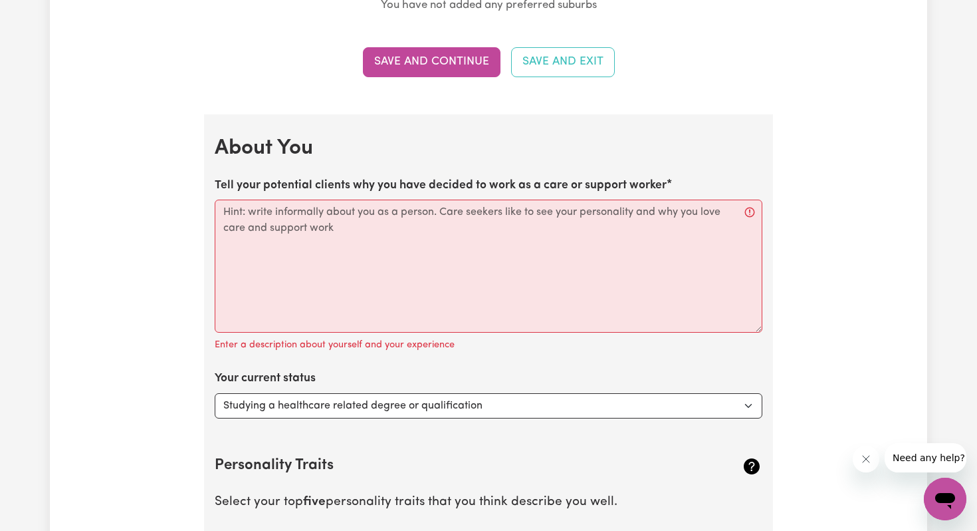
scroll to position [1686, 0]
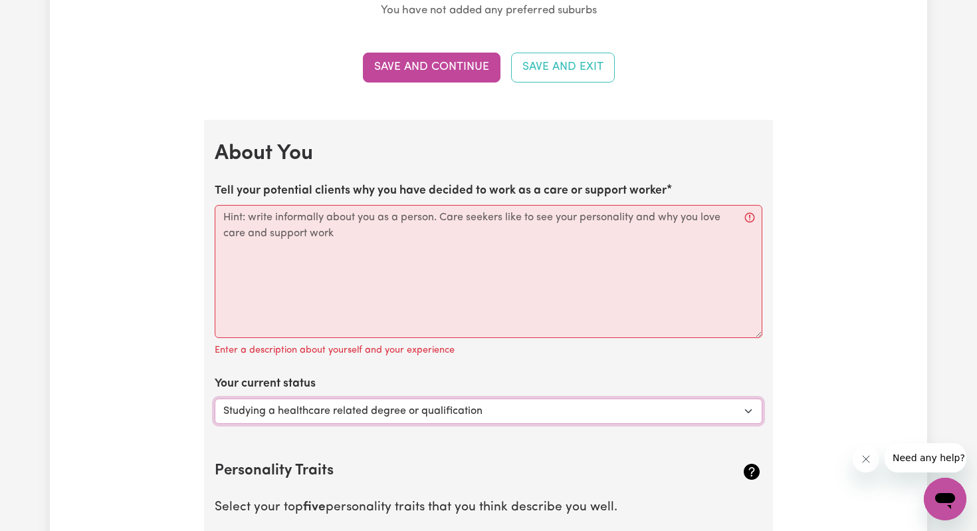
click at [360, 411] on select "Select... Studying a healthcare related degree or qualification Studying a non-…" at bounding box center [489, 410] width 548 height 25
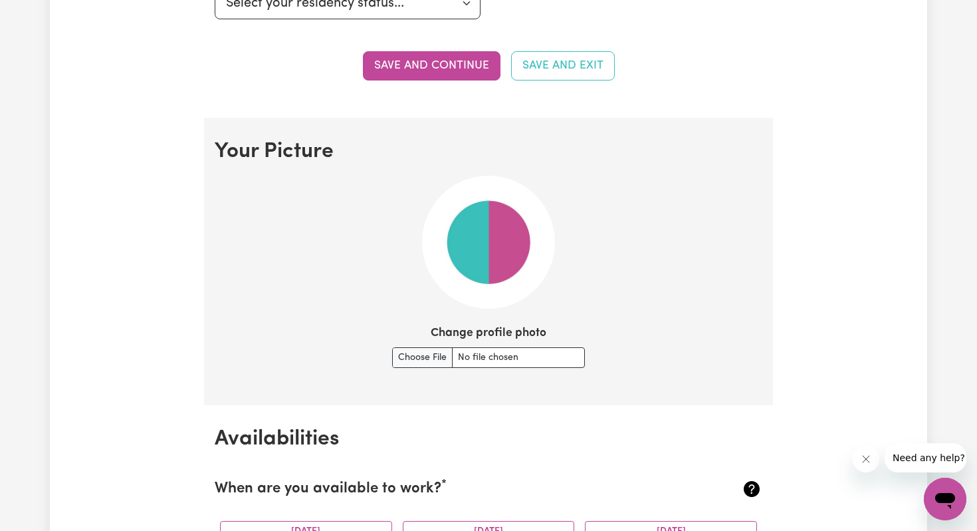
scroll to position [834, 0]
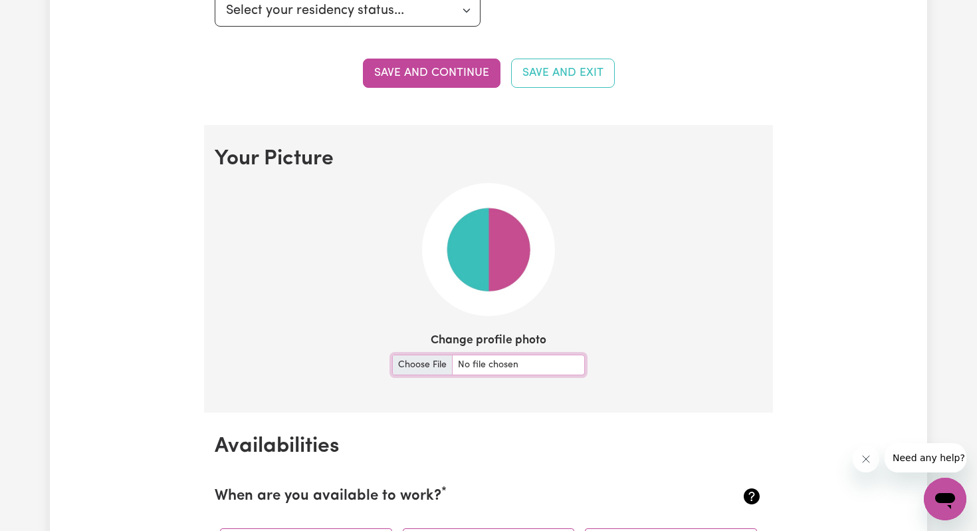
click at [467, 361] on input "Change profile photo" at bounding box center [488, 364] width 193 height 21
type input "C:\fakepath\DCD66571-0D8D-41E2-9E81-0A11C993D6D1_1_201_a (1).jpg"
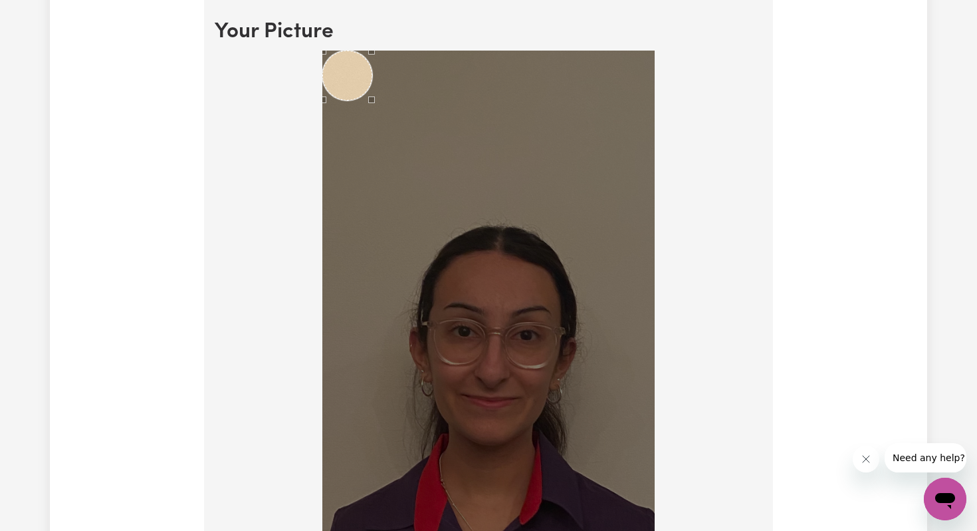
scroll to position [952, 0]
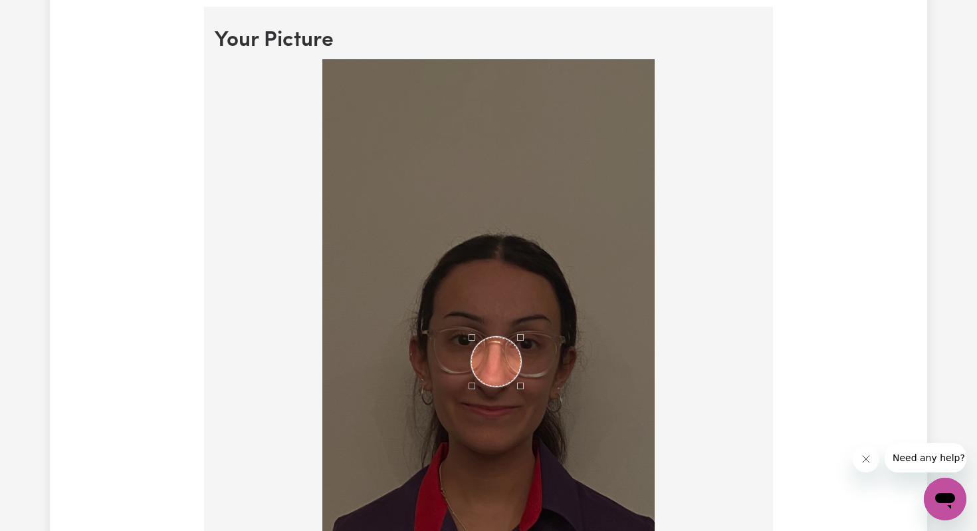
click at [495, 358] on div "Use the arrow keys to move the crop selection area" at bounding box center [496, 361] width 50 height 50
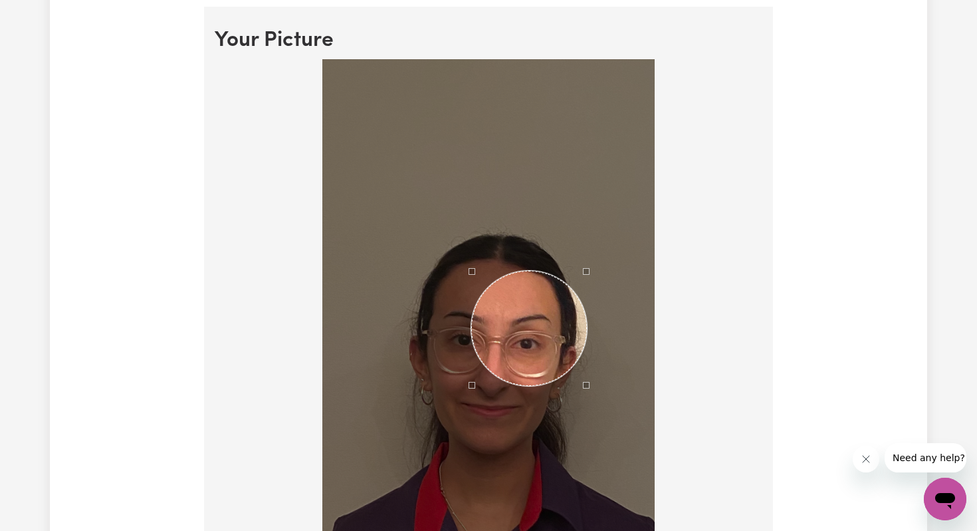
click at [584, 211] on div at bounding box center [488, 418] width 332 height 719
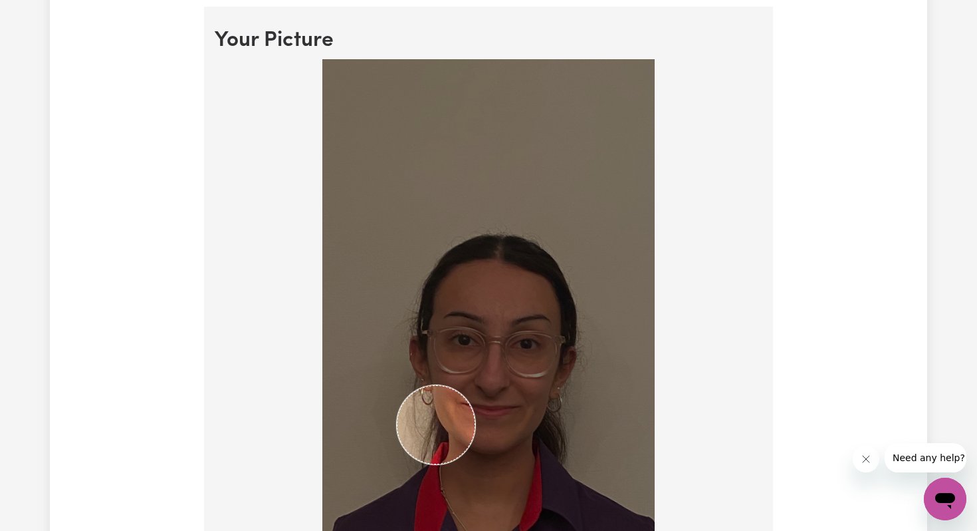
click at [393, 521] on img at bounding box center [488, 418] width 332 height 719
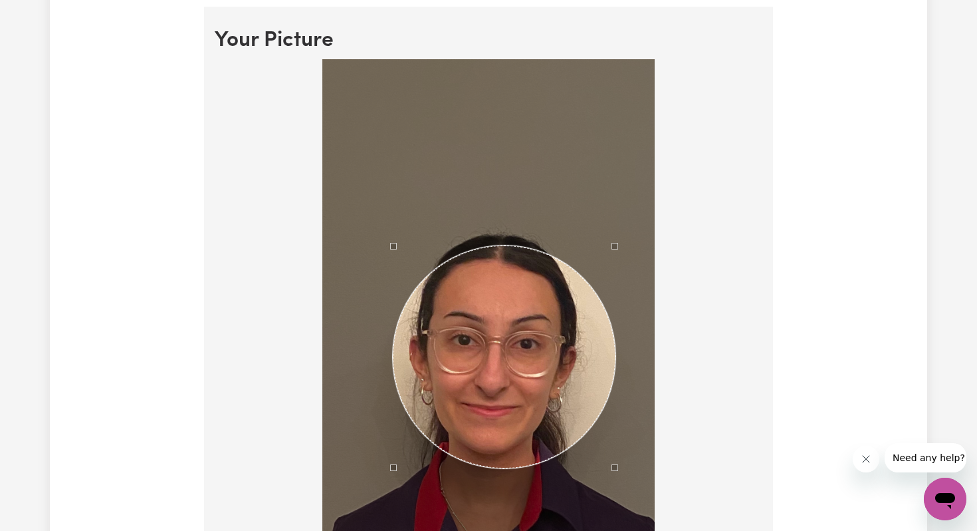
click at [620, 219] on div at bounding box center [488, 418] width 332 height 719
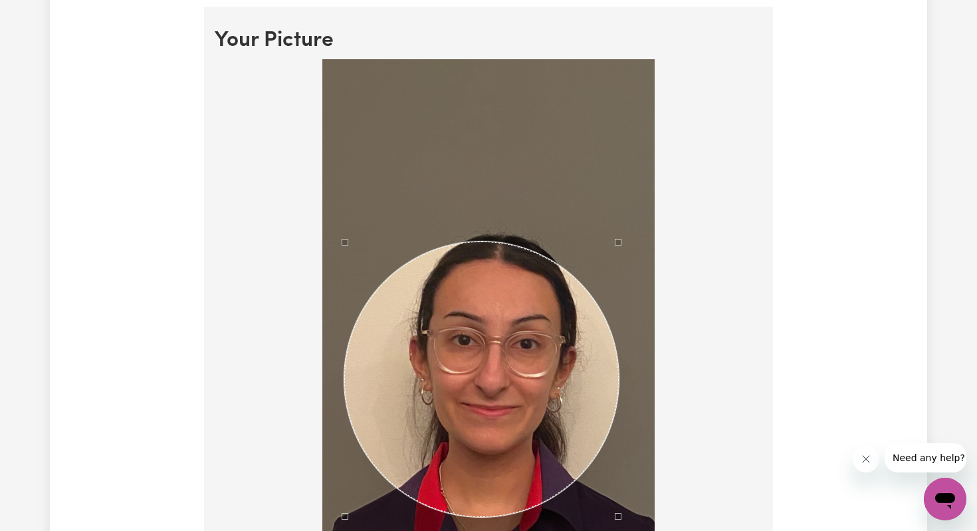
click at [342, 530] on div at bounding box center [488, 418] width 332 height 719
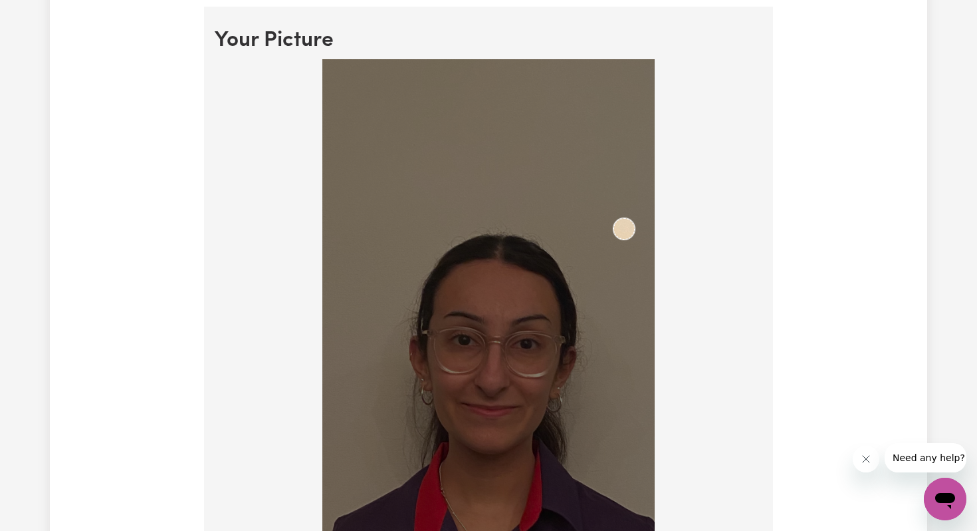
click at [634, 207] on img at bounding box center [488, 418] width 332 height 719
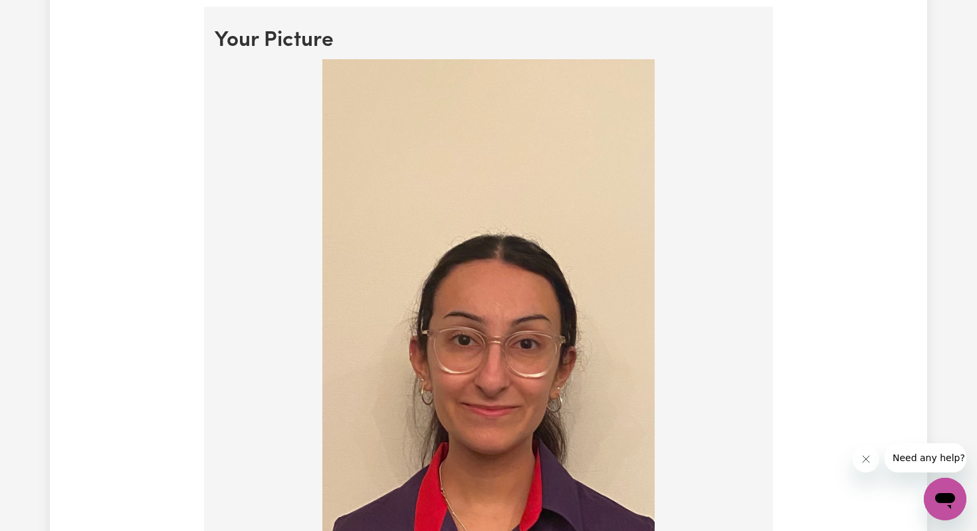
click at [523, 314] on img at bounding box center [488, 418] width 332 height 719
click at [486, 344] on img at bounding box center [488, 418] width 332 height 719
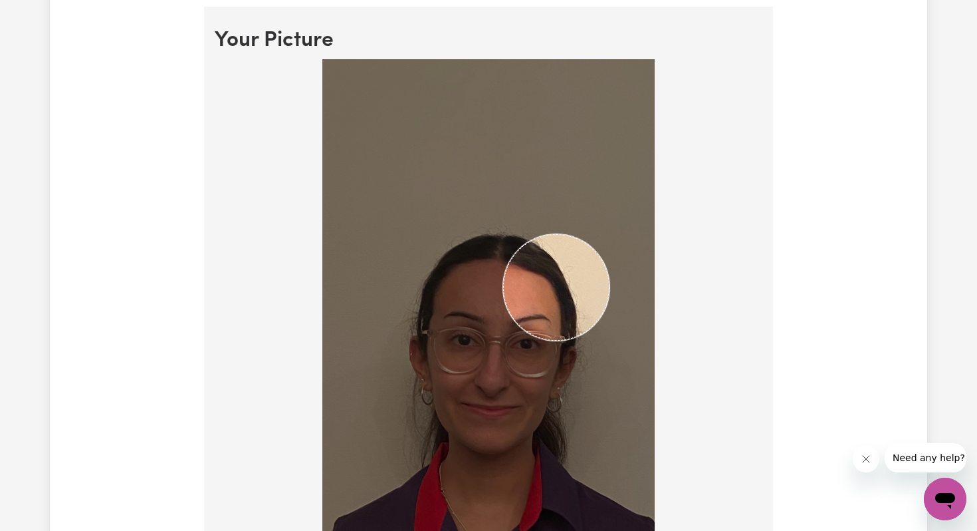
click at [612, 152] on img at bounding box center [488, 418] width 332 height 719
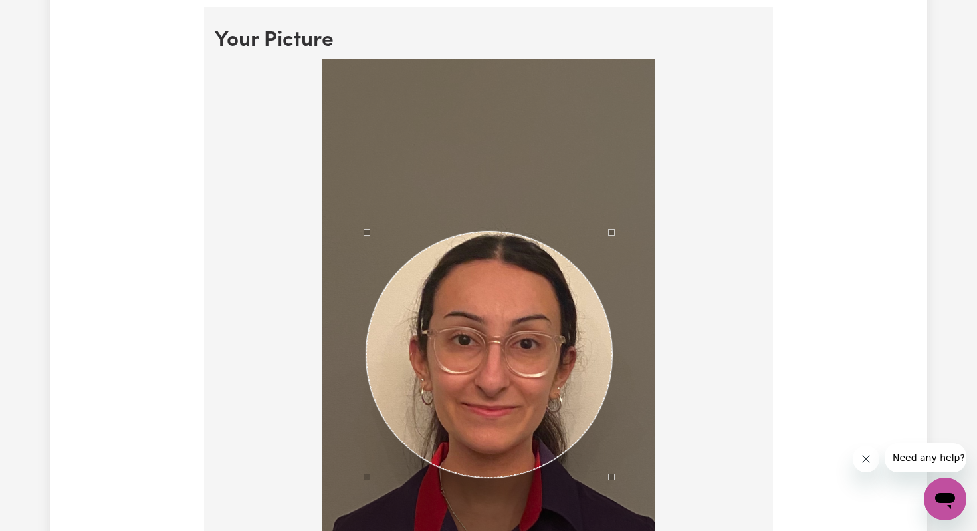
click at [369, 521] on div at bounding box center [488, 418] width 332 height 719
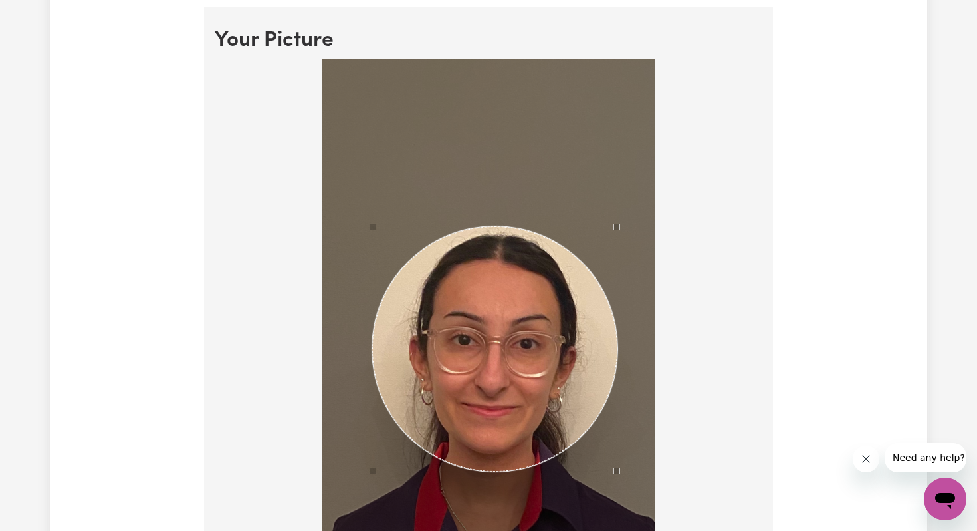
click at [524, 329] on div "Use the arrow keys to move the crop selection area" at bounding box center [495, 349] width 246 height 246
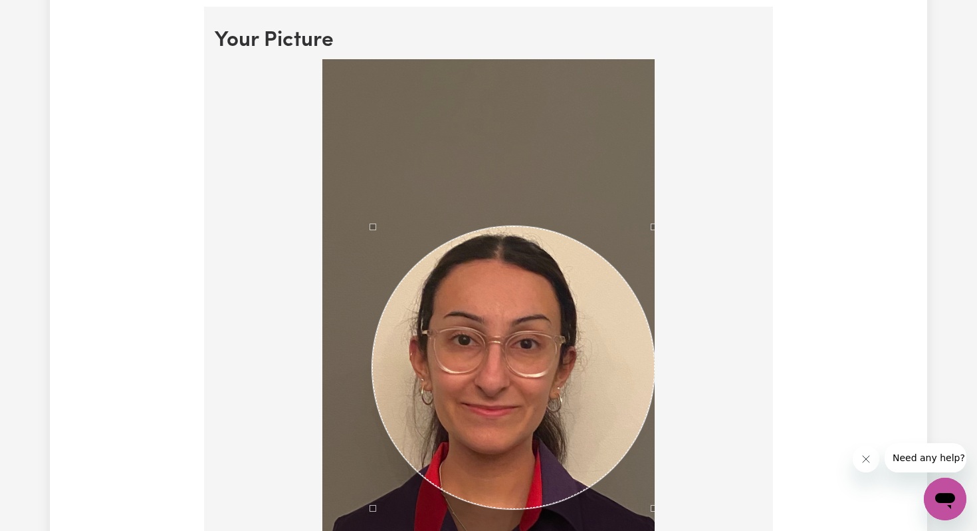
click at [657, 530] on div at bounding box center [489, 421] width 548 height 725
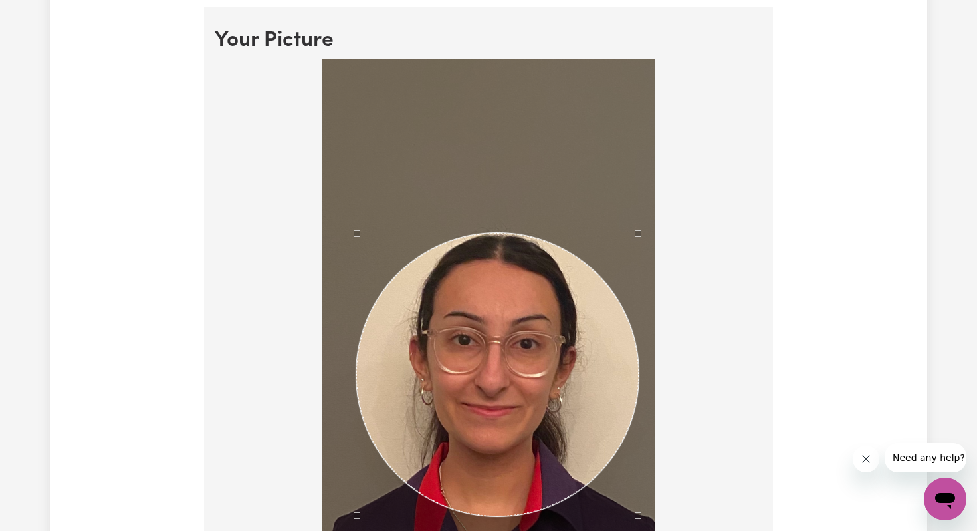
click at [537, 423] on div "Use the arrow keys to move the crop selection area" at bounding box center [497, 374] width 283 height 283
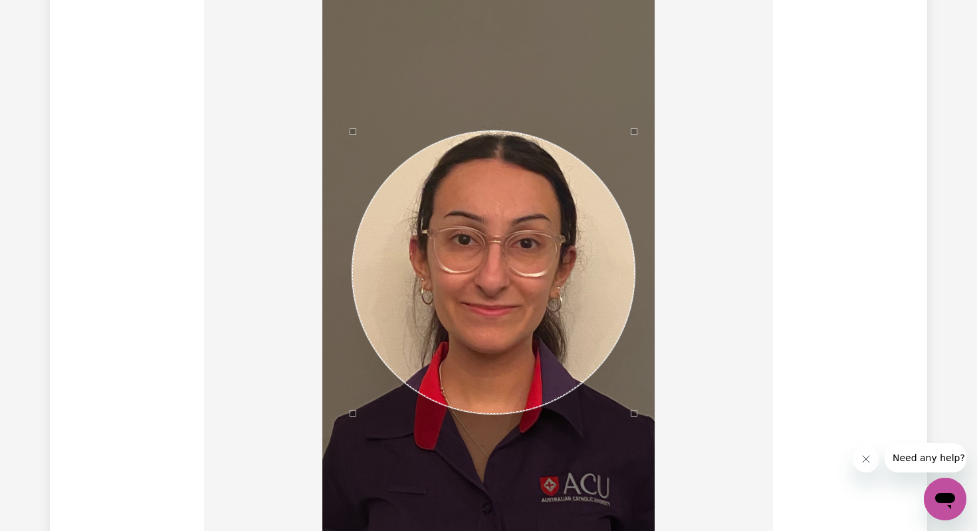
scroll to position [1069, 0]
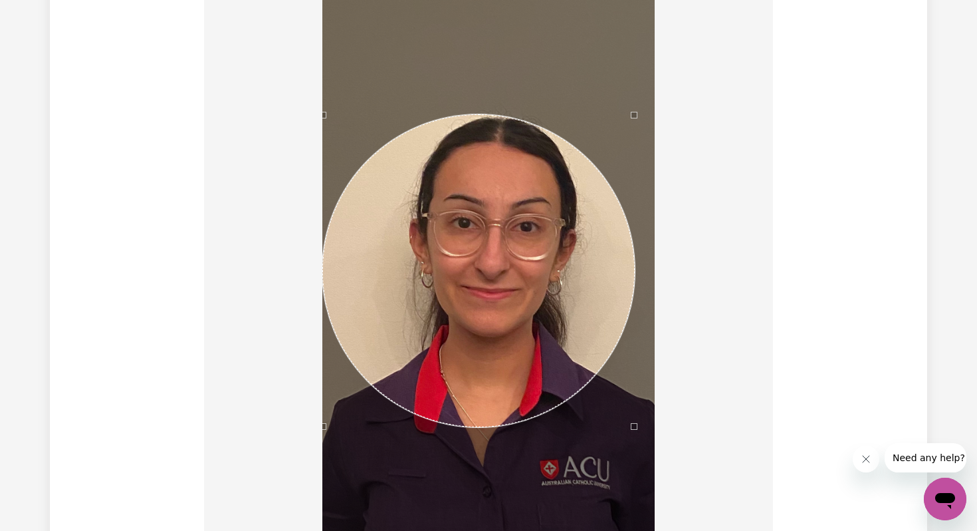
click at [311, 496] on div at bounding box center [489, 304] width 548 height 725
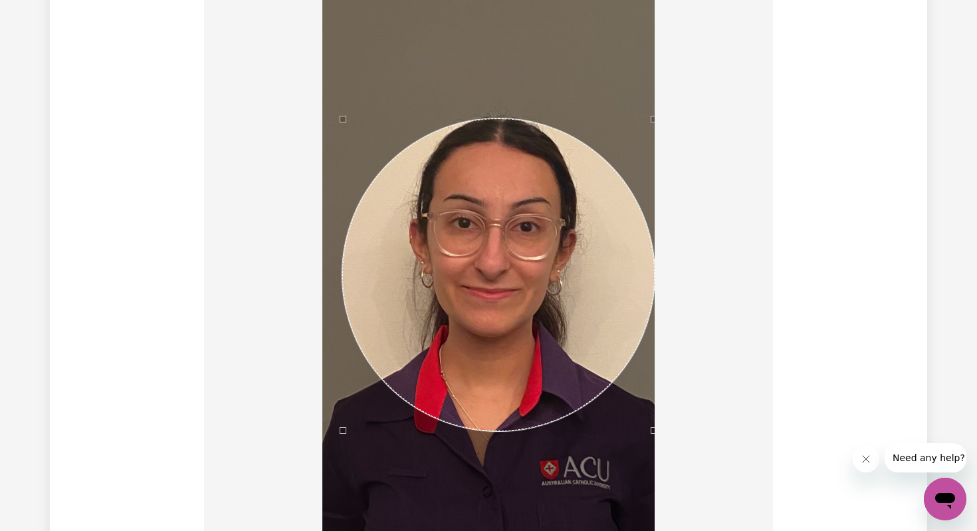
click at [489, 313] on div "Use the arrow keys to move the crop selection area" at bounding box center [498, 274] width 312 height 312
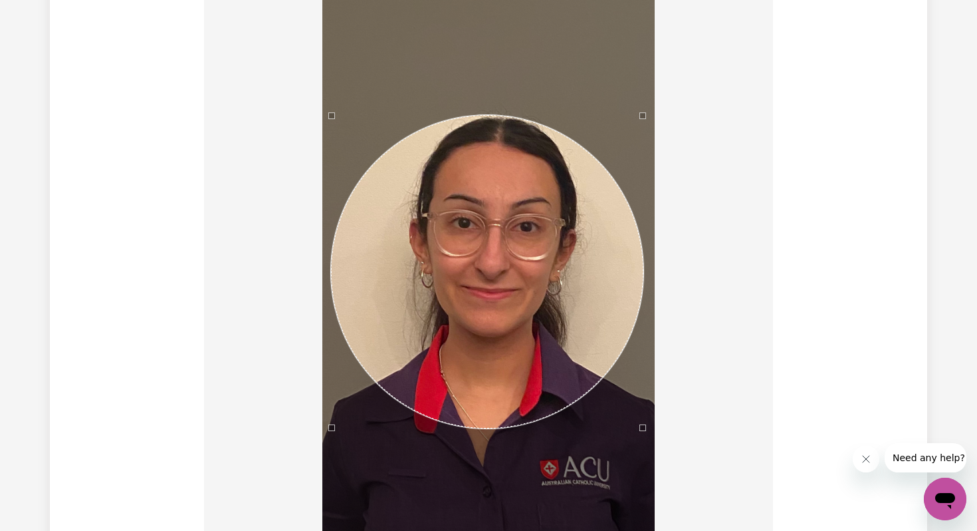
click at [580, 324] on div "Use the arrow keys to move the crop selection area" at bounding box center [487, 271] width 312 height 312
click at [707, 308] on div at bounding box center [489, 304] width 548 height 725
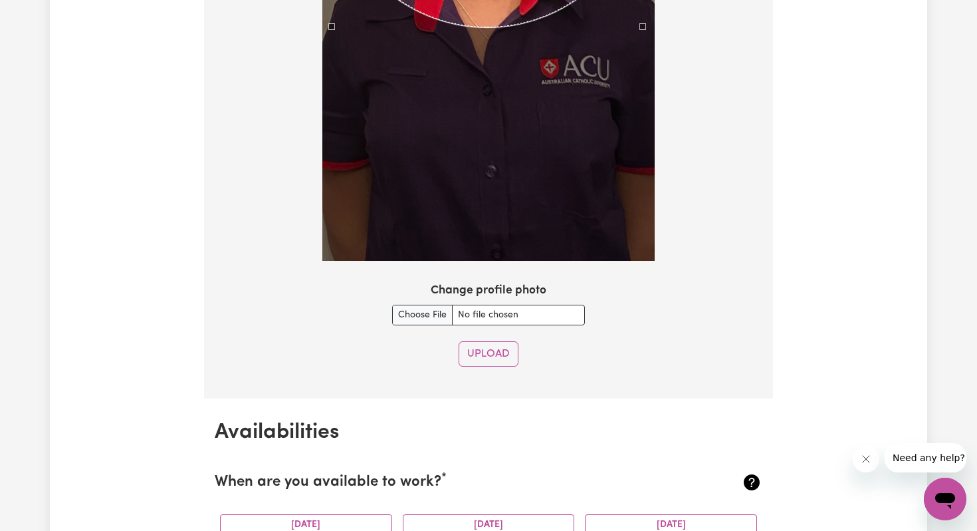
scroll to position [1499, 0]
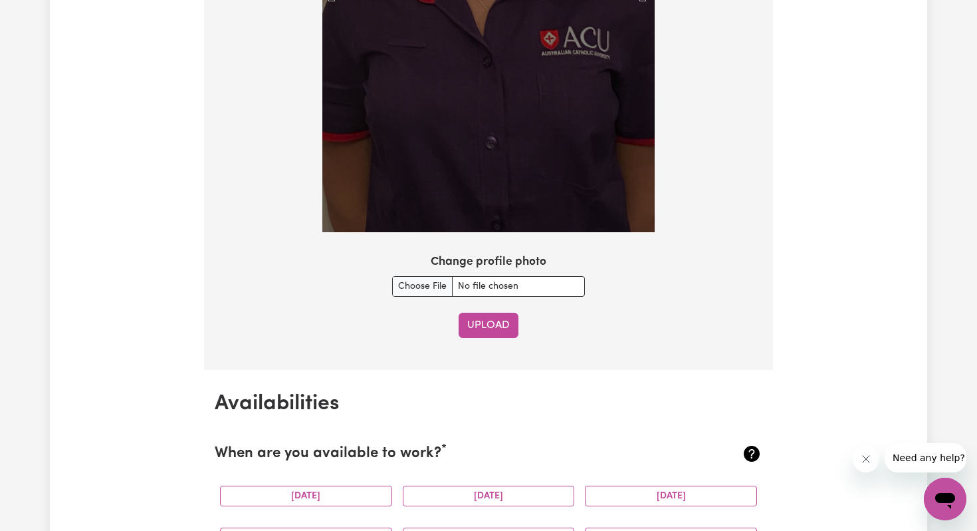
click at [496, 328] on button "Upload" at bounding box center [489, 324] width 60 height 25
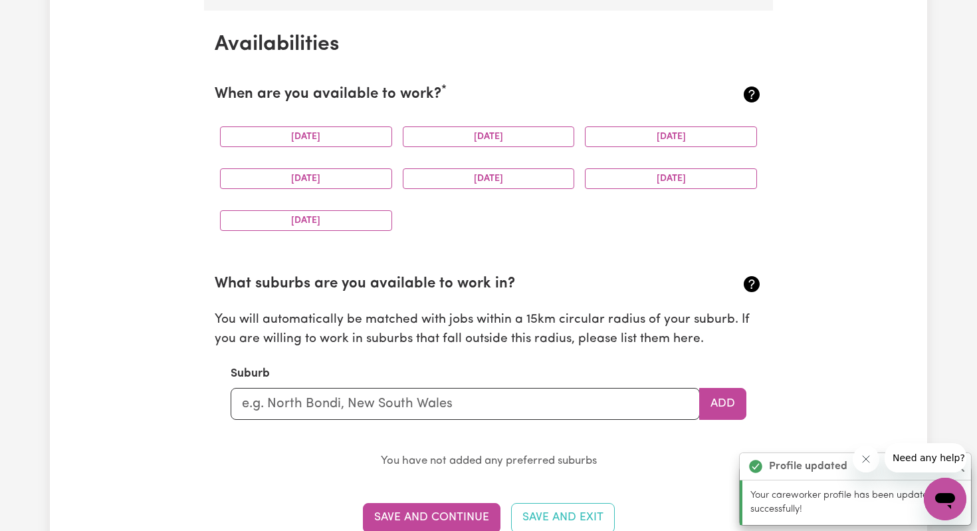
scroll to position [1246, 0]
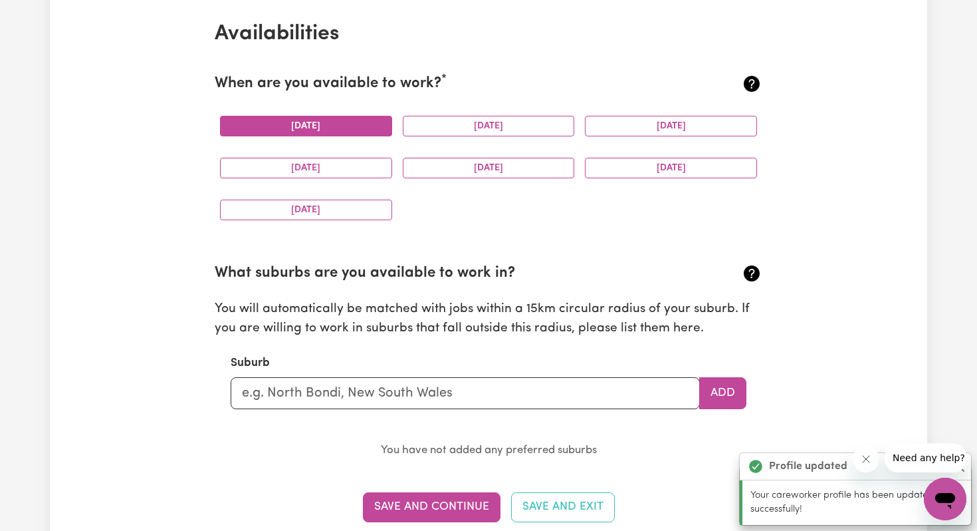
click at [348, 122] on button "[DATE]" at bounding box center [306, 126] width 172 height 21
click at [463, 123] on button "[DATE]" at bounding box center [489, 126] width 172 height 21
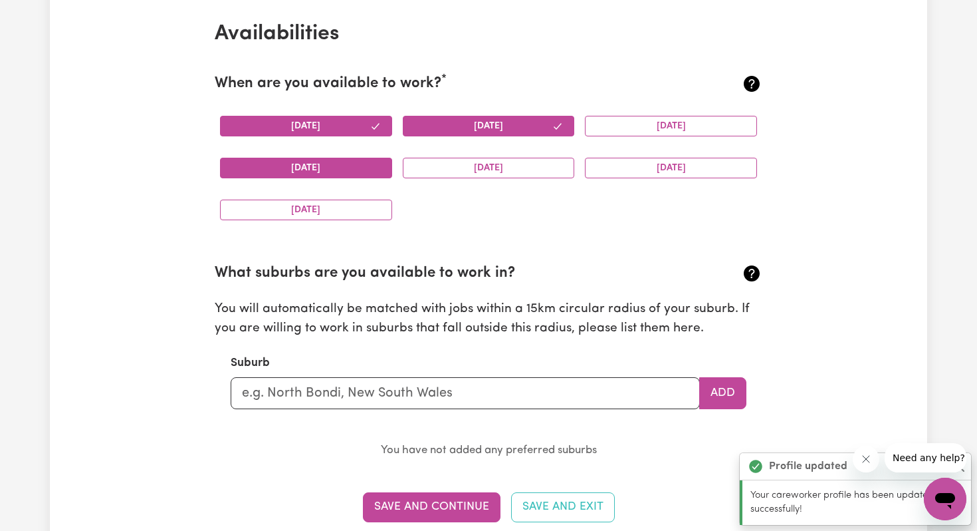
click at [354, 169] on button "[DATE]" at bounding box center [306, 168] width 172 height 21
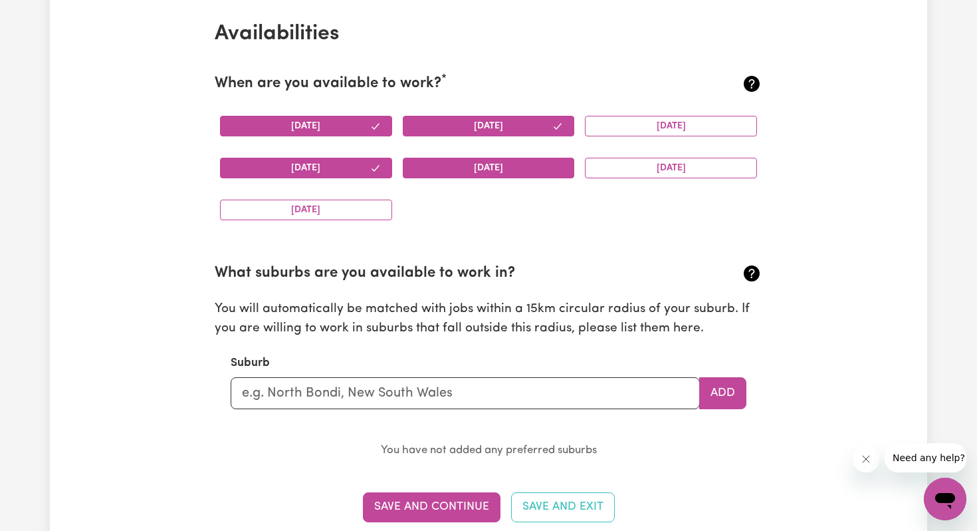
click at [447, 169] on button "[DATE]" at bounding box center [489, 168] width 172 height 21
click at [635, 167] on button "[DATE]" at bounding box center [671, 168] width 172 height 21
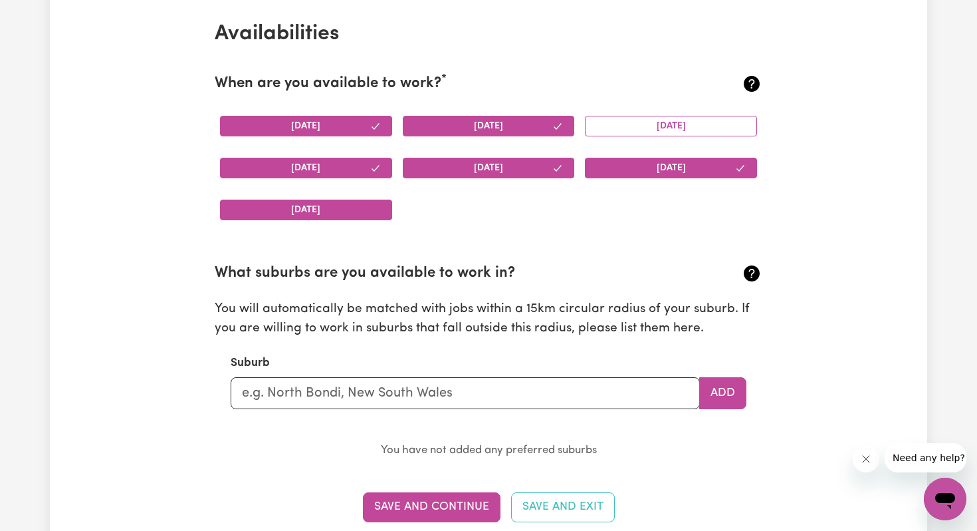
click at [363, 217] on button "[DATE]" at bounding box center [306, 209] width 172 height 21
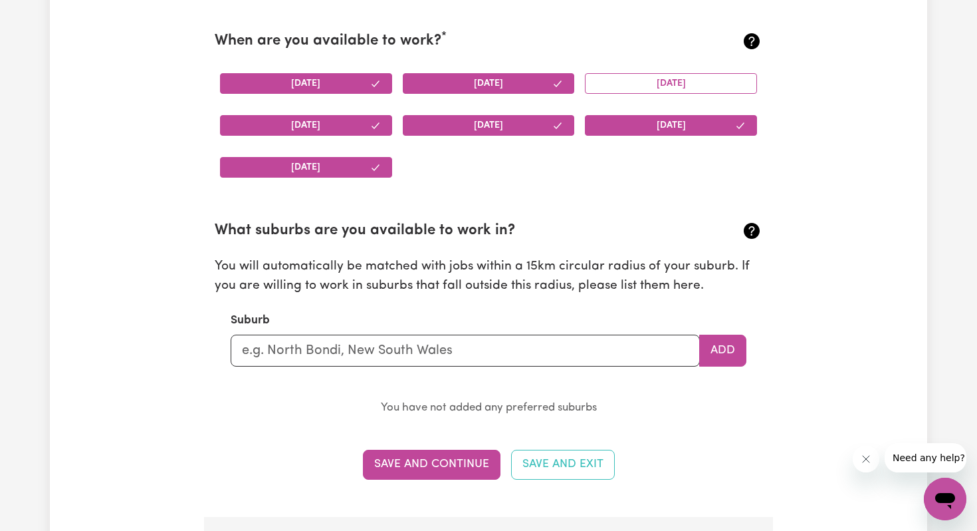
scroll to position [1368, 0]
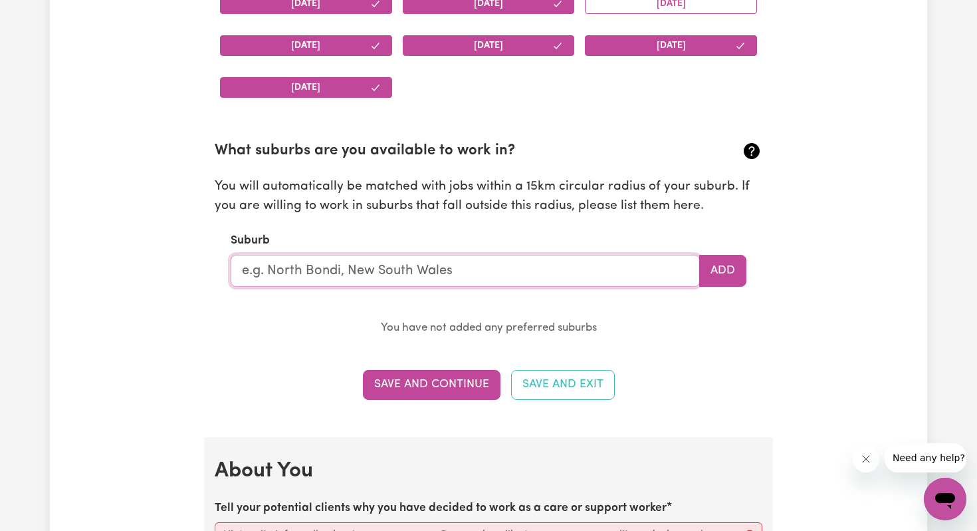
click at [374, 280] on input "text" at bounding box center [465, 271] width 469 height 32
type input "[GEOGRAPHIC_DATA]"
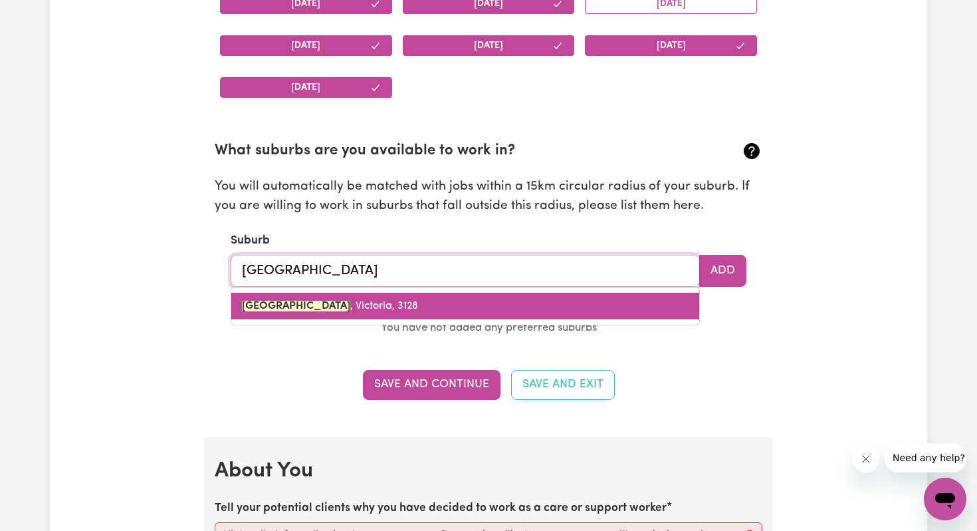
click at [382, 310] on span "[GEOGRAPHIC_DATA]" at bounding box center [330, 306] width 176 height 11
type input "[GEOGRAPHIC_DATA]"
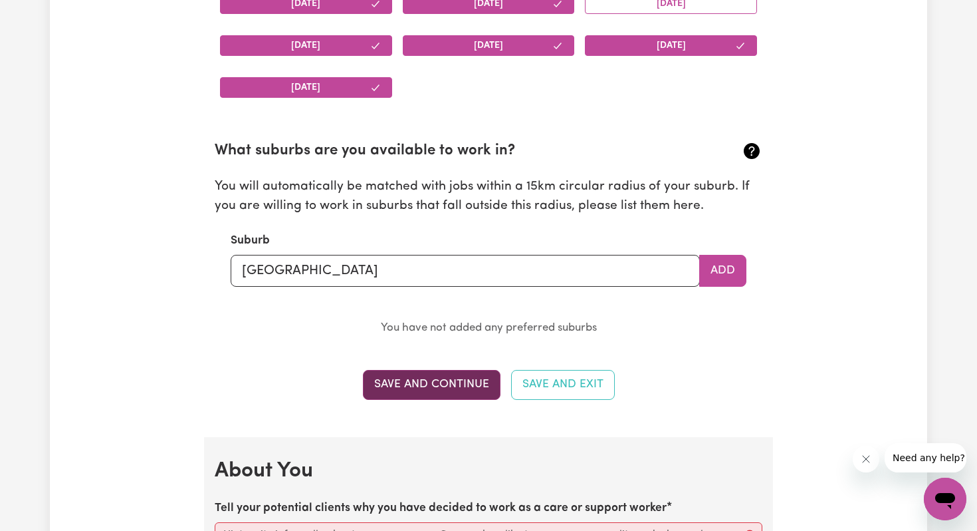
click at [421, 382] on button "Save and Continue" at bounding box center [432, 384] width 138 height 29
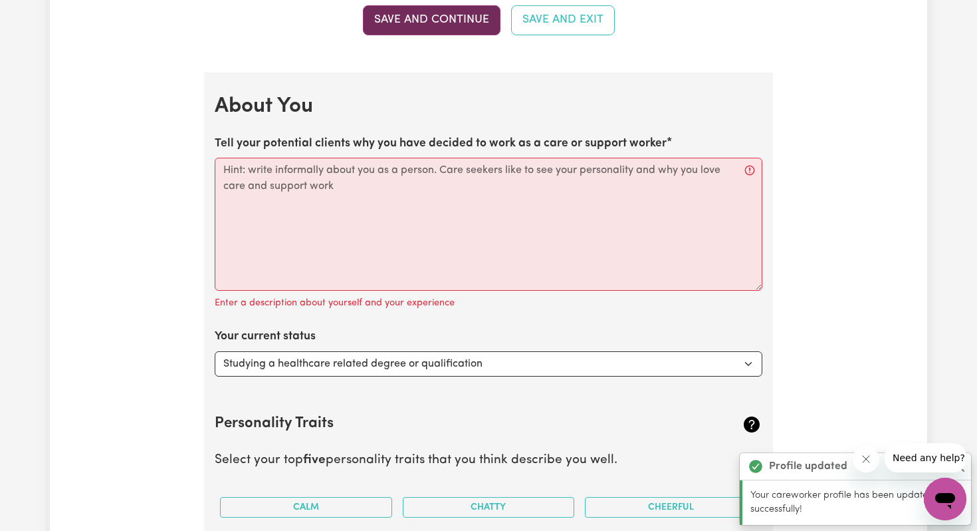
scroll to position [1805, 0]
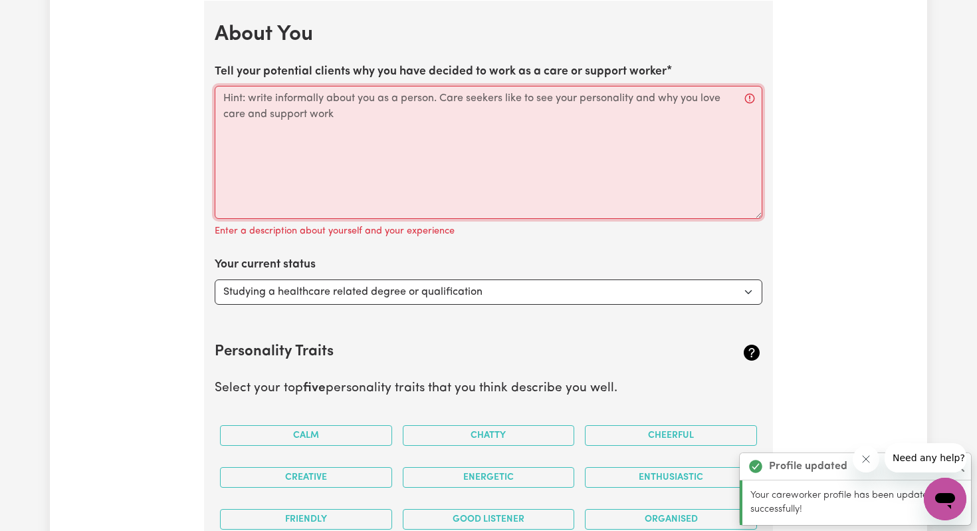
click at [434, 177] on textarea "Tell your potential clients why you have decided to work as a care or support w…" at bounding box center [489, 152] width 548 height 133
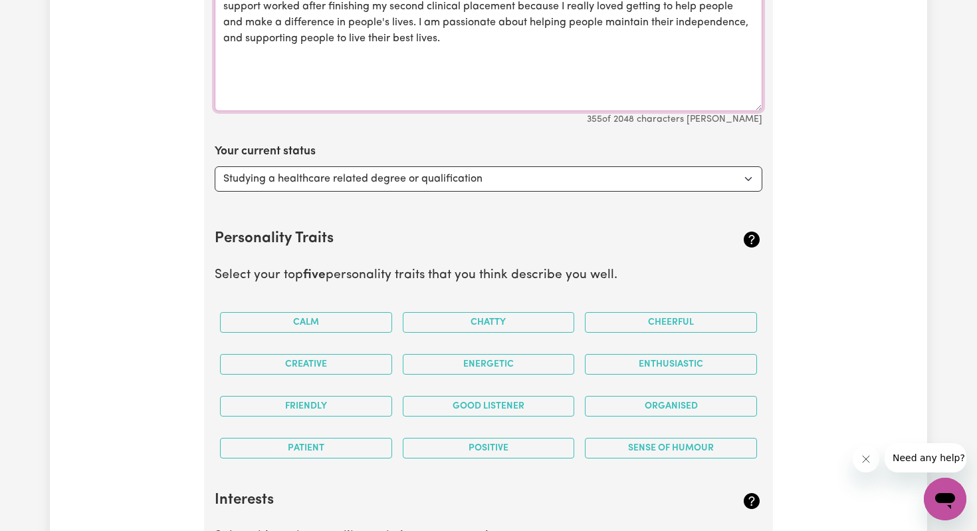
scroll to position [1925, 0]
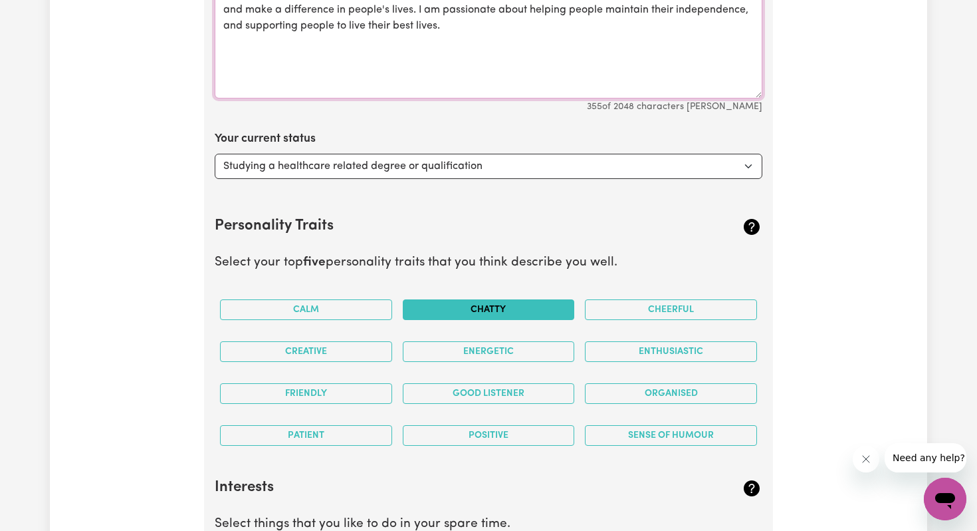
type textarea "Hi! My name is [PERSON_NAME] and i'm a second year Nursing Student! I have rece…"
click at [461, 310] on button "Chatty" at bounding box center [489, 309] width 172 height 21
click at [461, 348] on button "Energetic" at bounding box center [489, 351] width 172 height 21
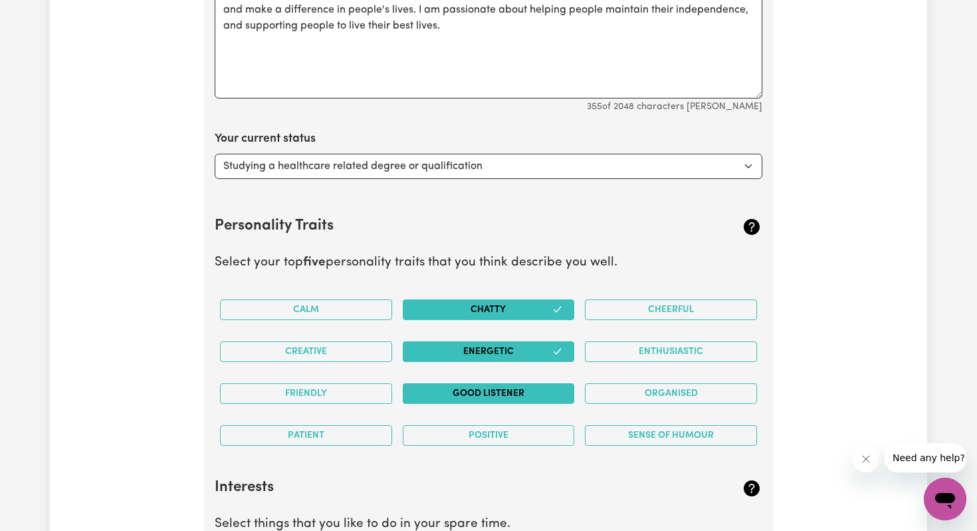
click at [495, 386] on button "Good Listener" at bounding box center [489, 393] width 172 height 21
click at [495, 345] on button "Energetic" at bounding box center [489, 351] width 172 height 21
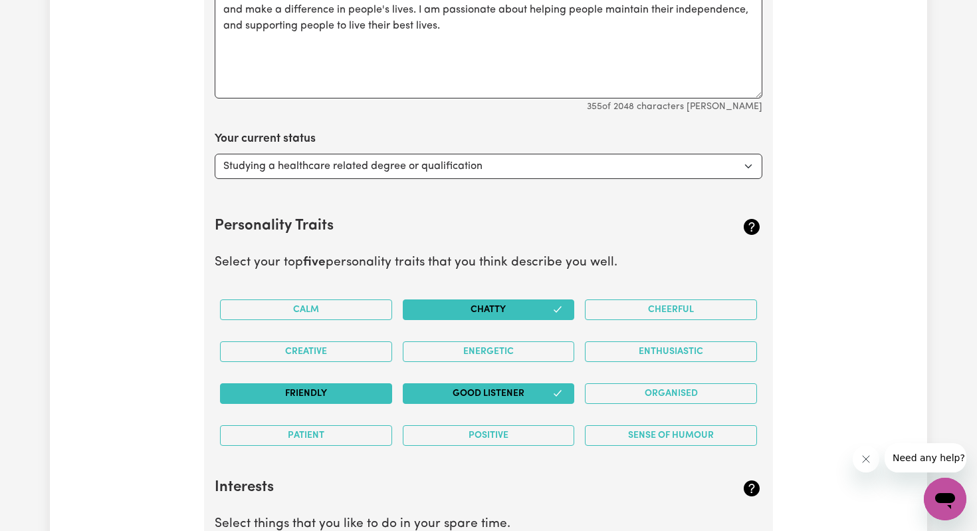
click at [368, 389] on button "Friendly" at bounding box center [306, 393] width 172 height 21
click at [658, 354] on button "Enthusiastic" at bounding box center [671, 351] width 172 height 21
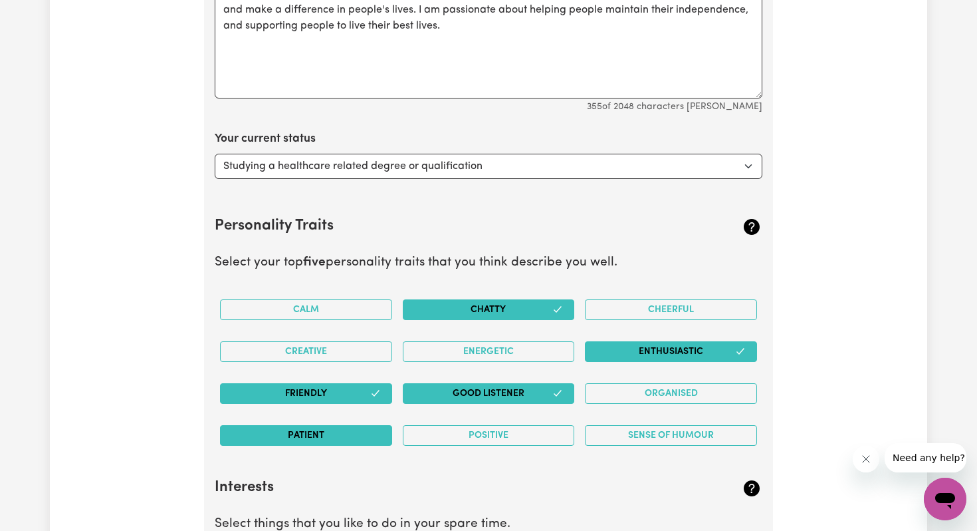
click at [370, 432] on button "Patient" at bounding box center [306, 435] width 172 height 21
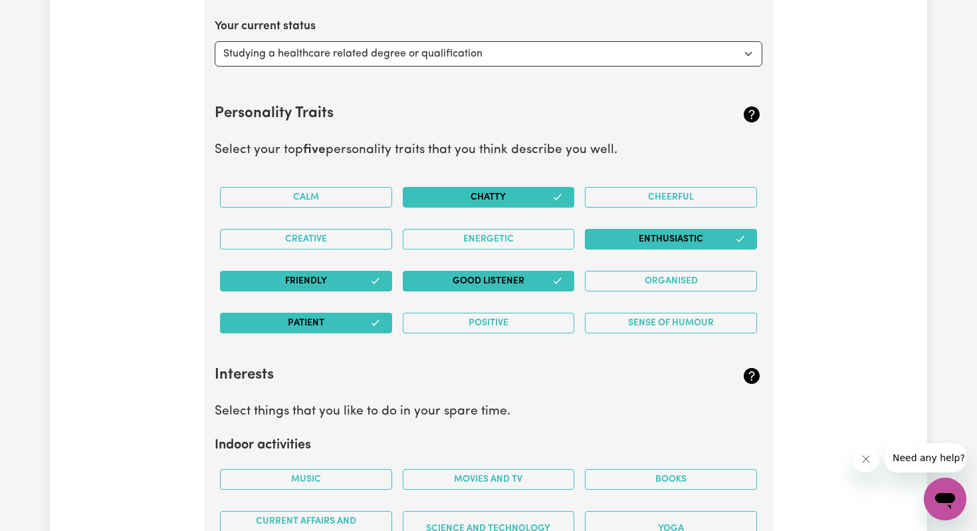
scroll to position [2307, 0]
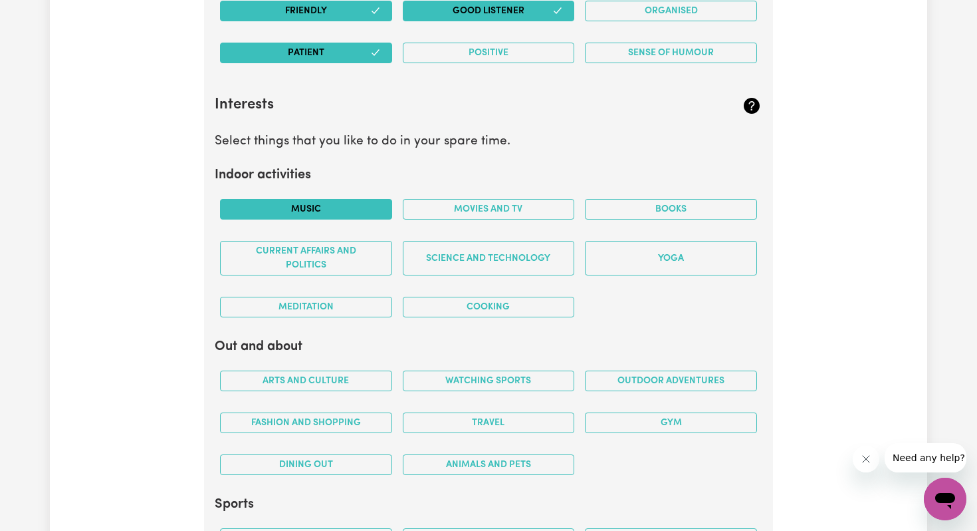
click at [366, 201] on button "Music" at bounding box center [306, 209] width 172 height 21
click at [444, 207] on button "Movies and TV" at bounding box center [489, 209] width 172 height 21
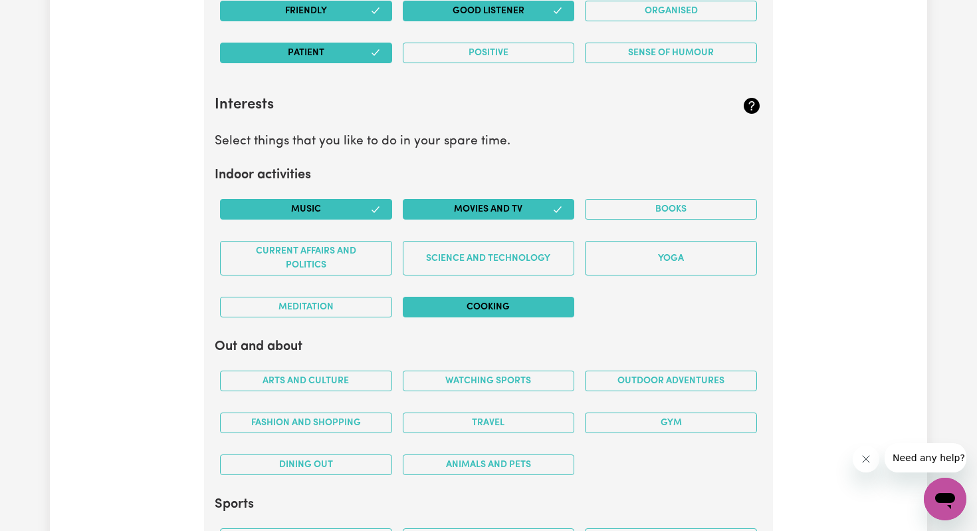
click at [498, 312] on button "Cooking" at bounding box center [489, 307] width 172 height 21
click at [628, 191] on div "Books" at bounding box center [671, 209] width 183 height 42
click at [628, 208] on button "Books" at bounding box center [671, 209] width 172 height 21
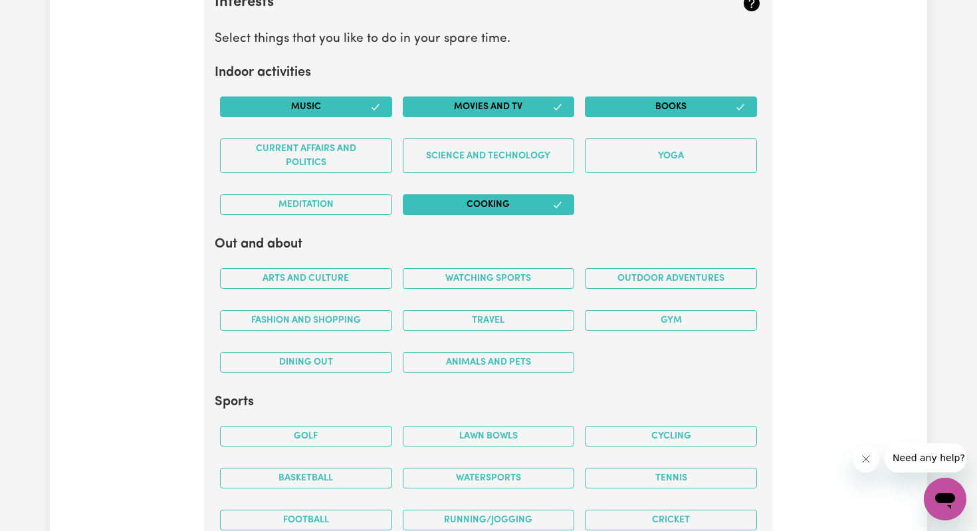
scroll to position [2505, 0]
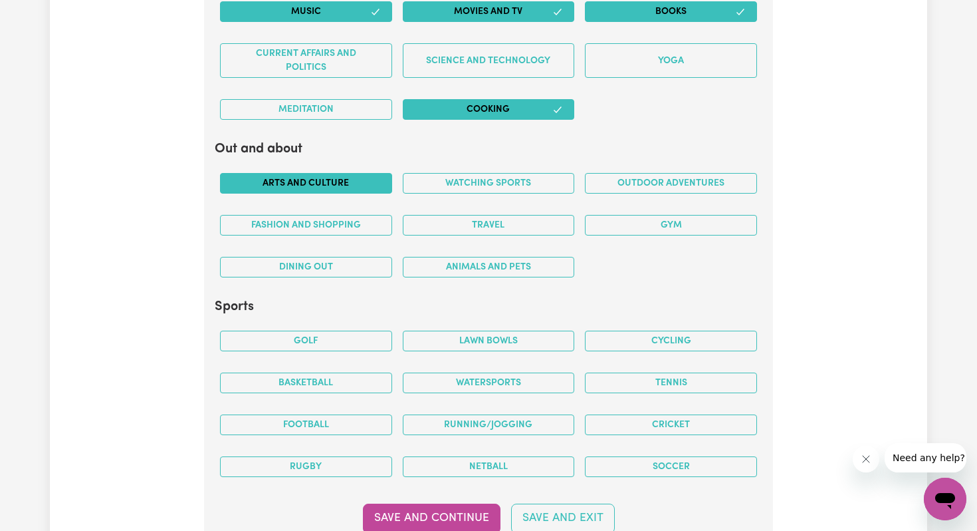
click at [363, 189] on button "Arts and Culture" at bounding box center [306, 183] width 172 height 21
click at [364, 226] on button "Fashion and shopping" at bounding box center [306, 225] width 172 height 21
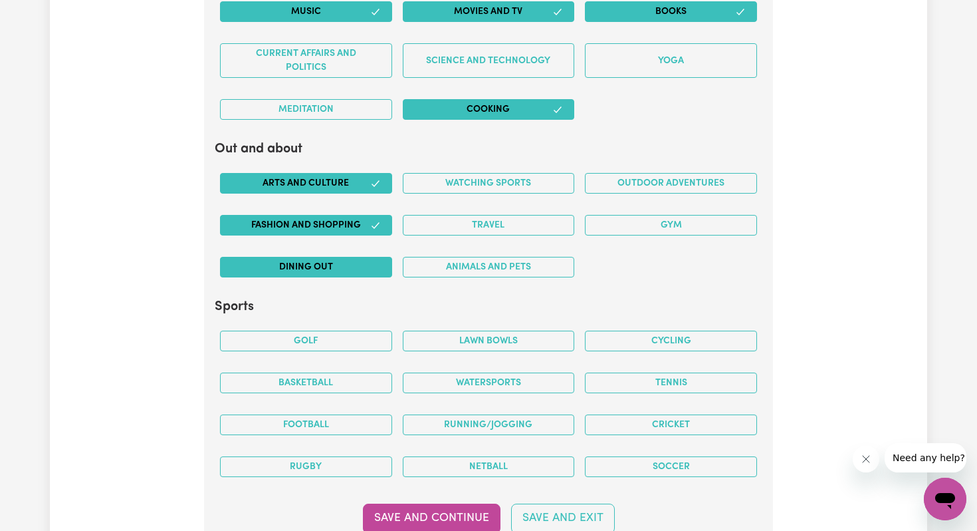
click at [369, 274] on button "Dining out" at bounding box center [306, 267] width 172 height 21
click at [549, 266] on button "Animals and pets" at bounding box center [489, 267] width 172 height 21
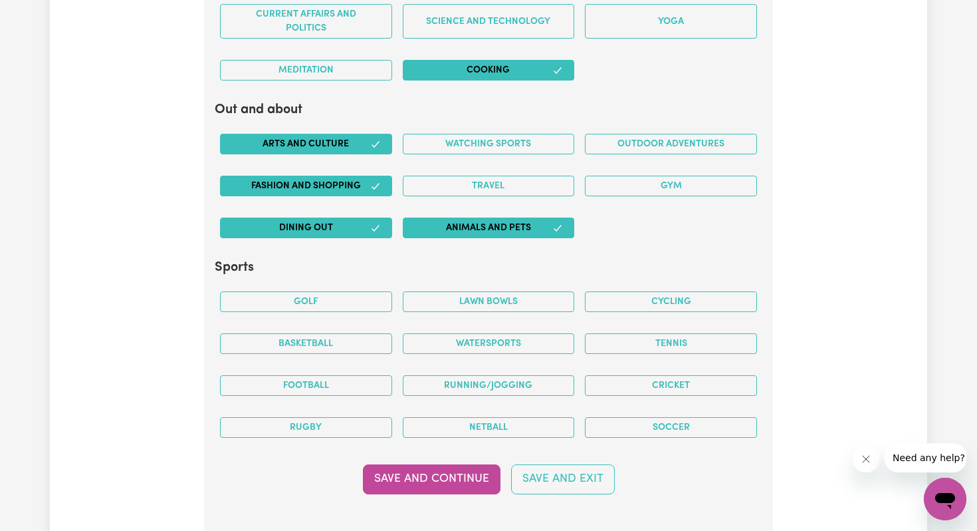
scroll to position [2566, 0]
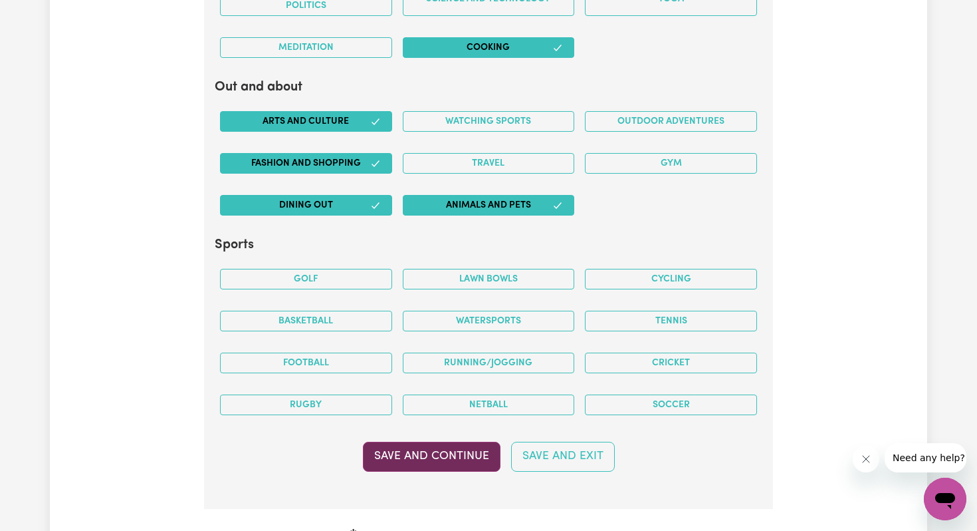
click at [463, 455] on button "Save and Continue" at bounding box center [432, 455] width 138 height 29
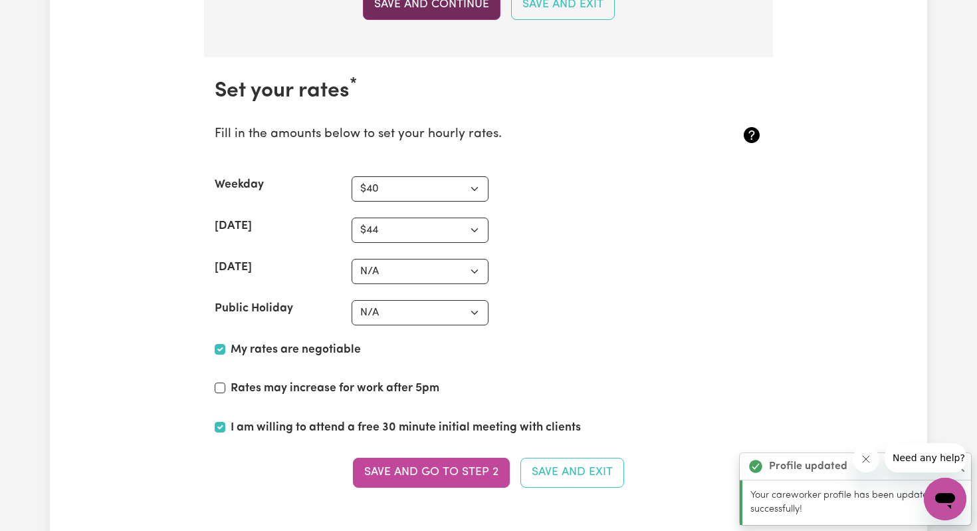
scroll to position [3074, 0]
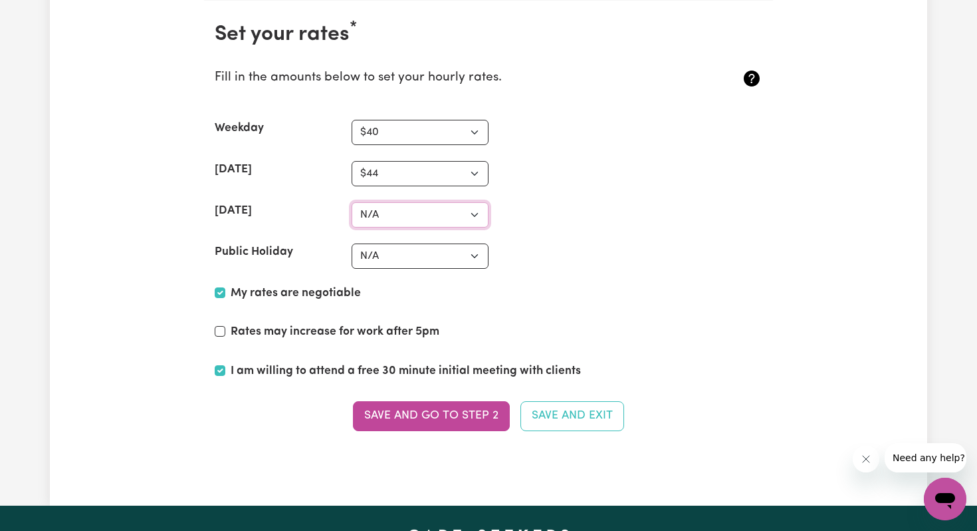
click at [449, 220] on select "N/A $37 $38 $39 $40 $41 $42 $43 $44 $45 $46 $47 $48 $49 $50 $51 $52 $53 $54 $55…" at bounding box center [420, 214] width 137 height 25
select select "48"
click at [438, 255] on select "N/A $37 $38 $39 $40 $41 $42 $43 $44 $45 $46 $47 $48 $49 $50 $51 $52 $53 $54 $55…" at bounding box center [420, 255] width 137 height 25
select select "55"
click at [475, 417] on button "Save and go to Step 2" at bounding box center [431, 415] width 157 height 29
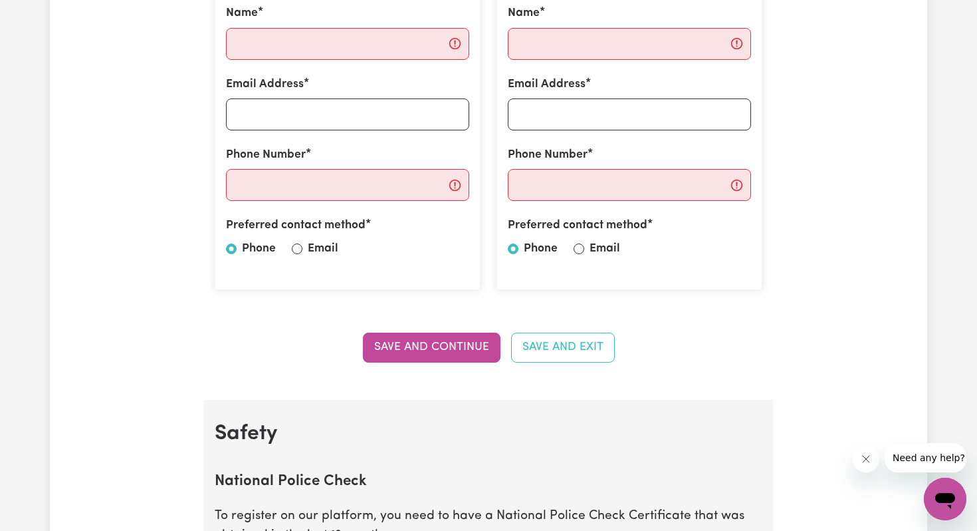
scroll to position [243, 0]
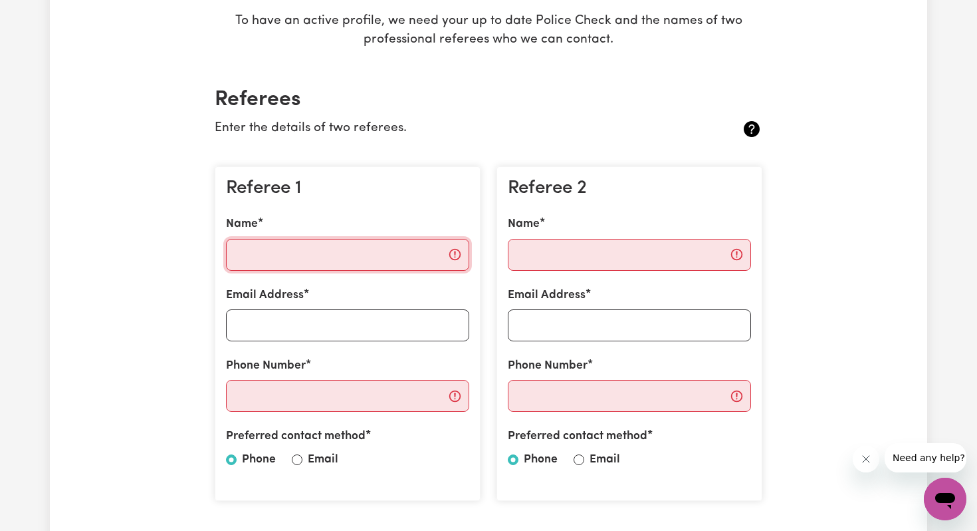
click at [382, 255] on input "Name" at bounding box center [347, 255] width 243 height 32
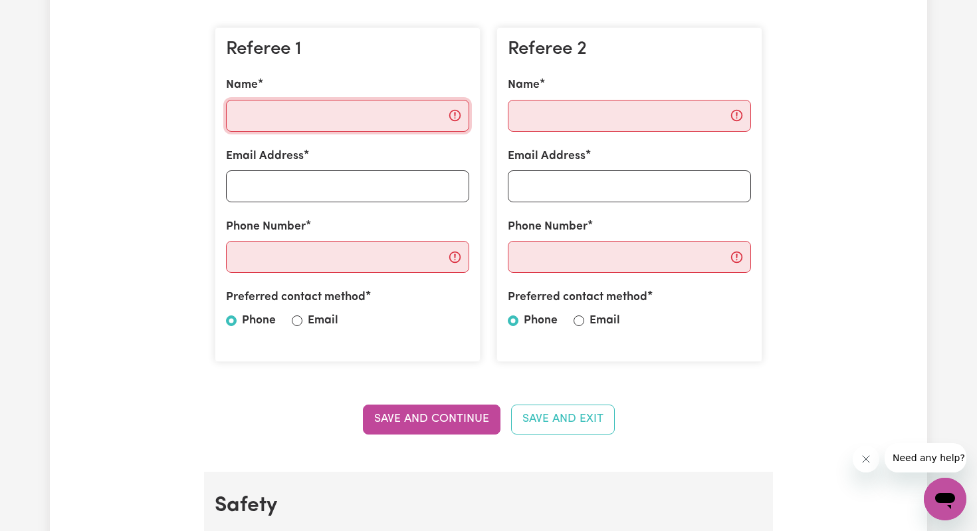
scroll to position [62, 0]
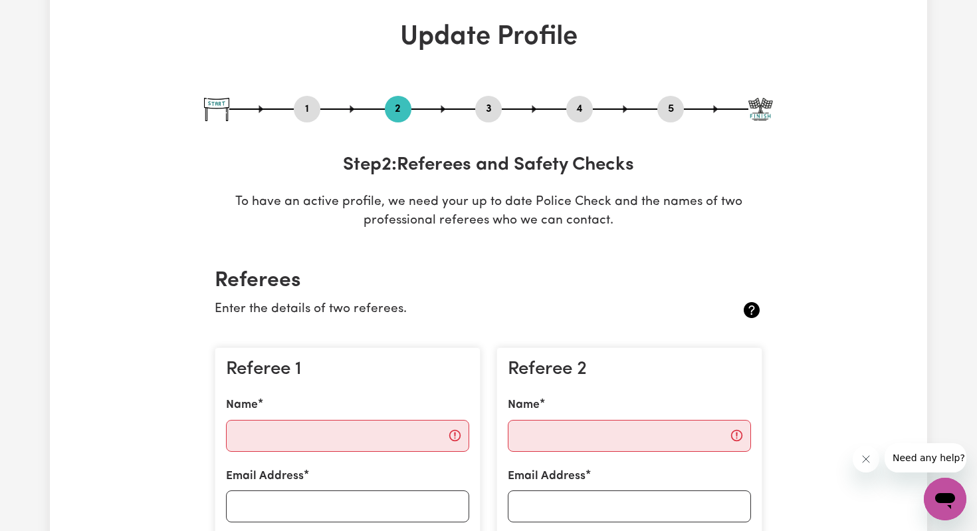
click at [757, 311] on icon at bounding box center [752, 310] width 16 height 16
click at [752, 307] on icon at bounding box center [752, 310] width 16 height 16
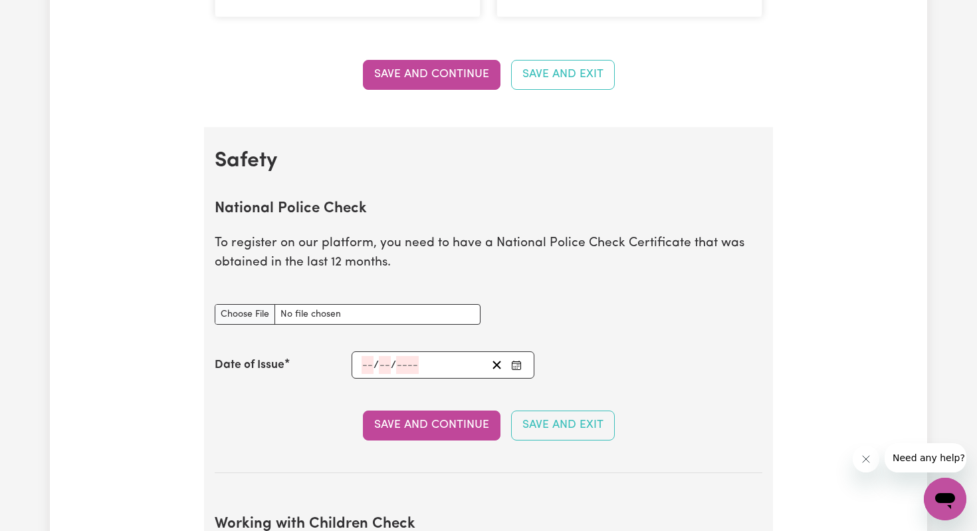
scroll to position [723, 0]
